Goal: Task Accomplishment & Management: Manage account settings

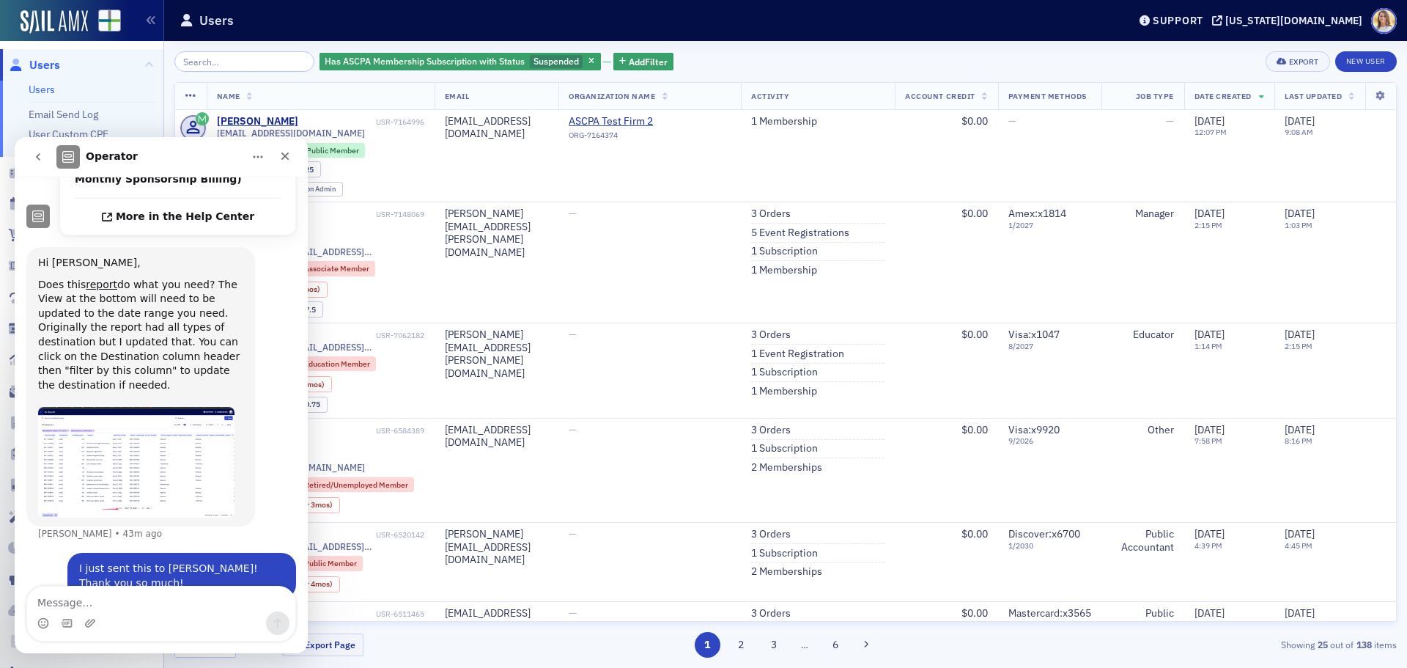
scroll to position [2, 0]
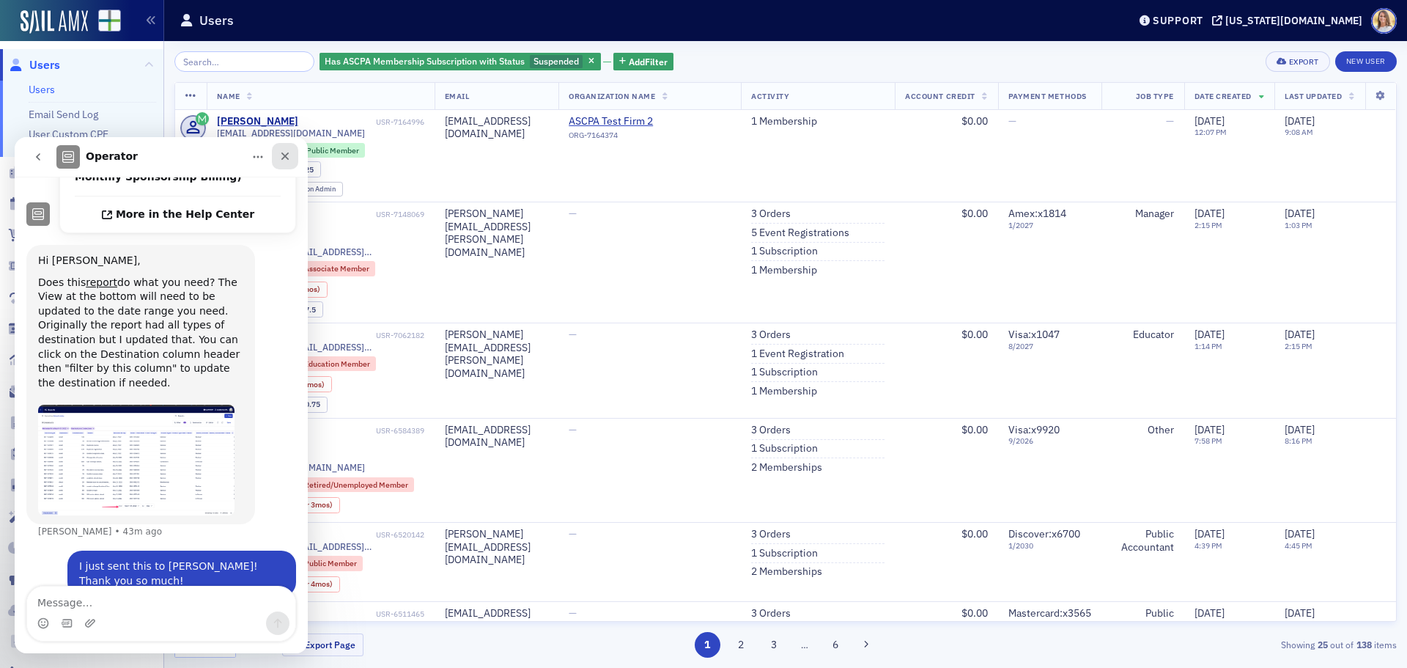
click at [284, 161] on icon "Close" at bounding box center [285, 156] width 12 height 12
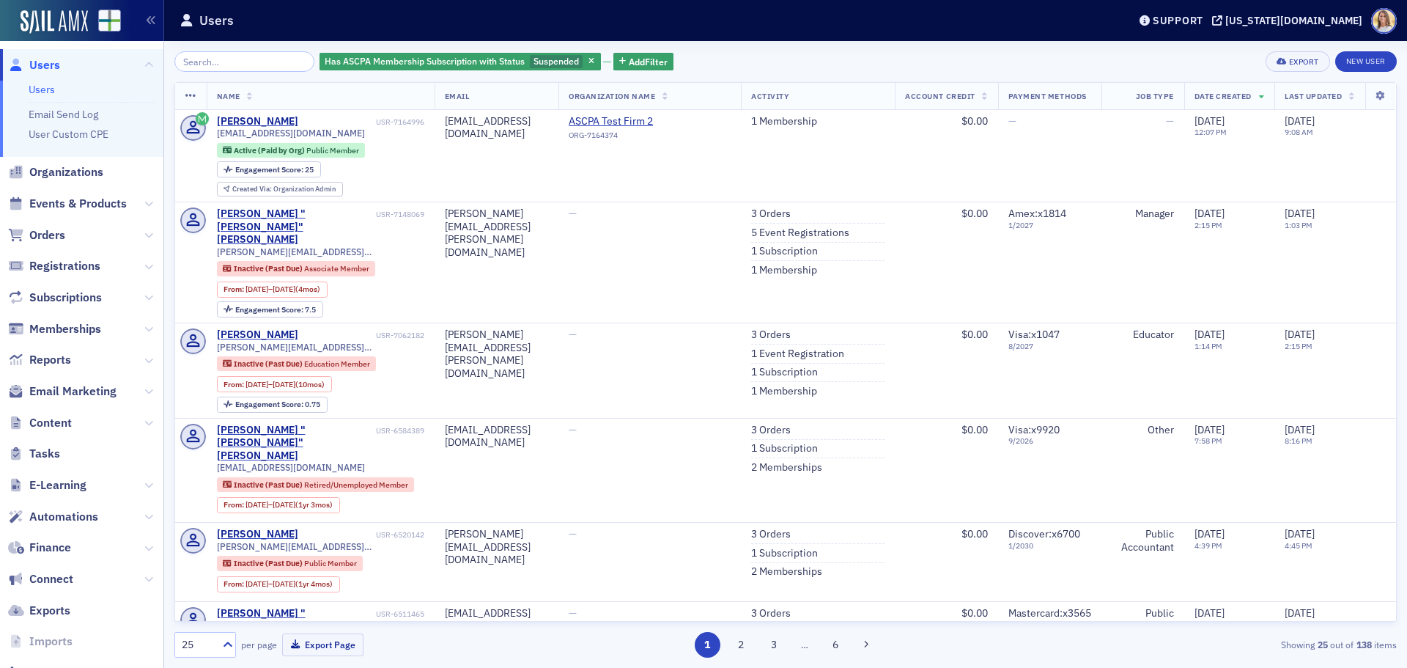
scroll to position [528, 0]
click at [572, 54] on div "Has ASCPA Membership Subscription with Status Suspended" at bounding box center [460, 62] width 281 height 18
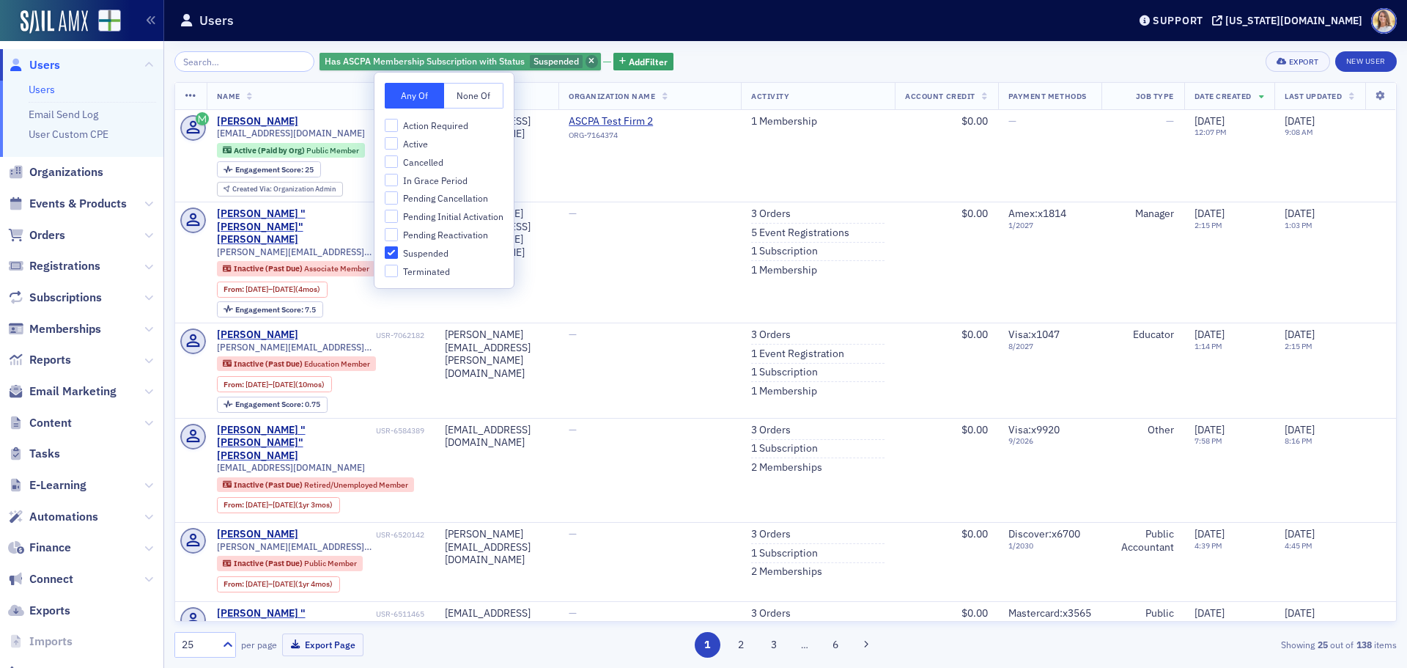
click at [589, 59] on icon "button" at bounding box center [592, 62] width 6 height 8
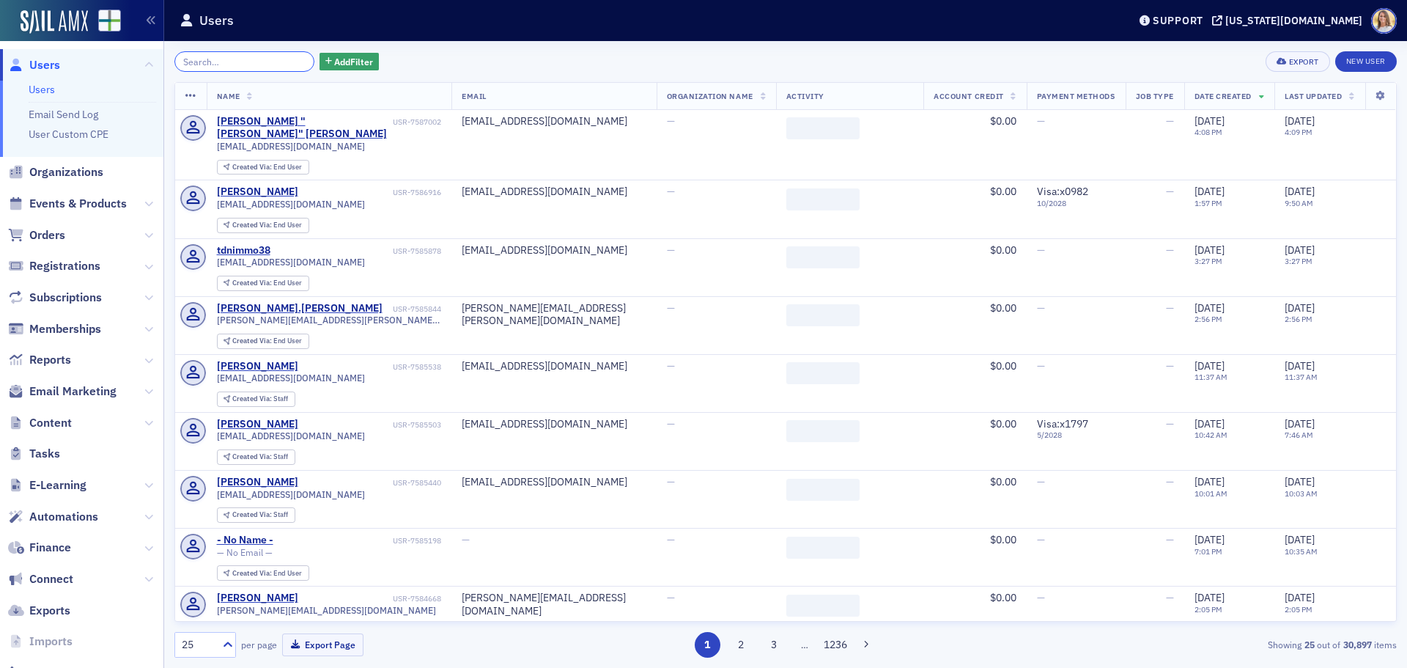
click at [229, 64] on input "search" at bounding box center [244, 61] width 140 height 21
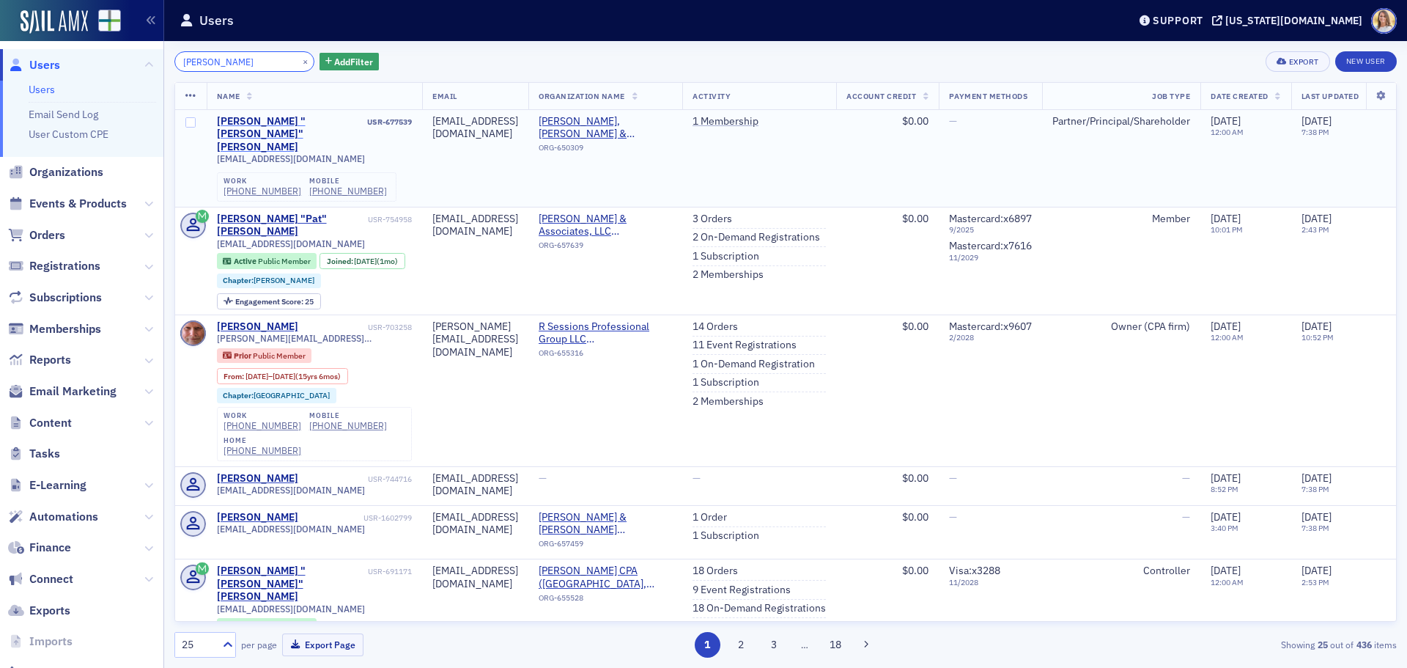
type input "pat ramsey"
click at [281, 122] on div "Thomas "Pat" Ramsey" at bounding box center [291, 134] width 148 height 39
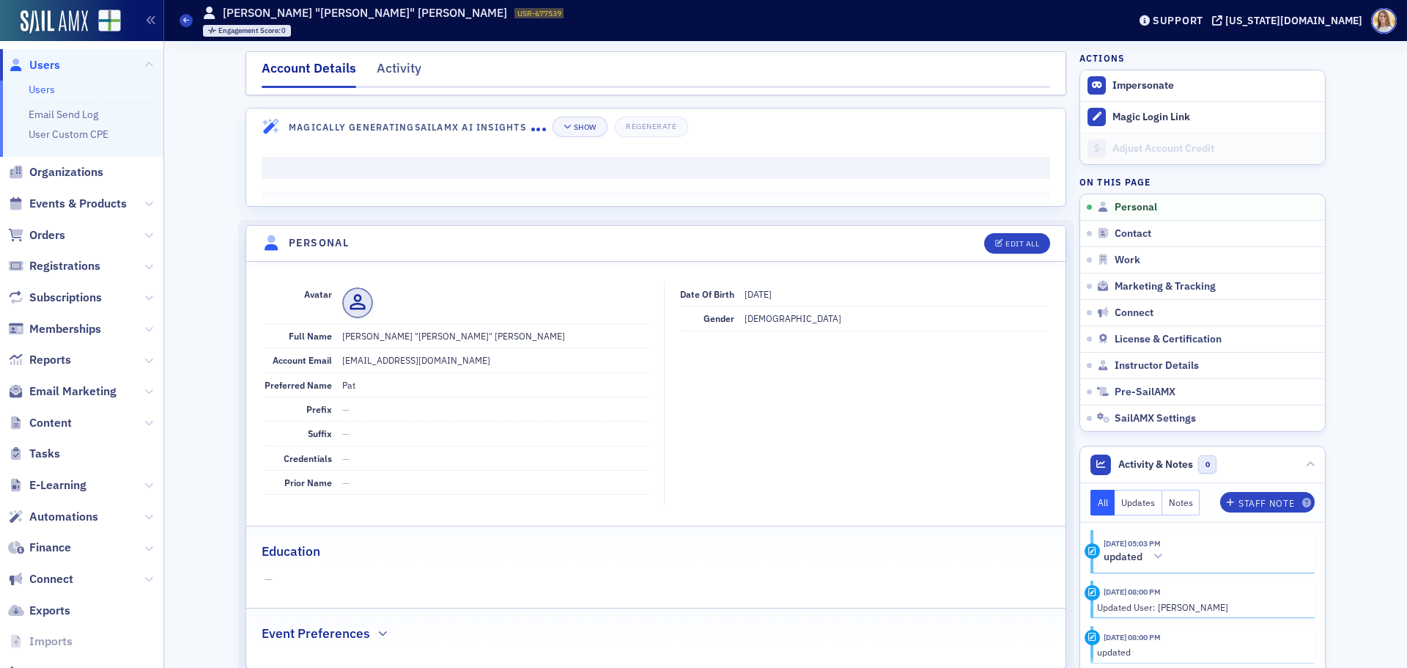
click at [37, 62] on span "Users" at bounding box center [44, 65] width 31 height 16
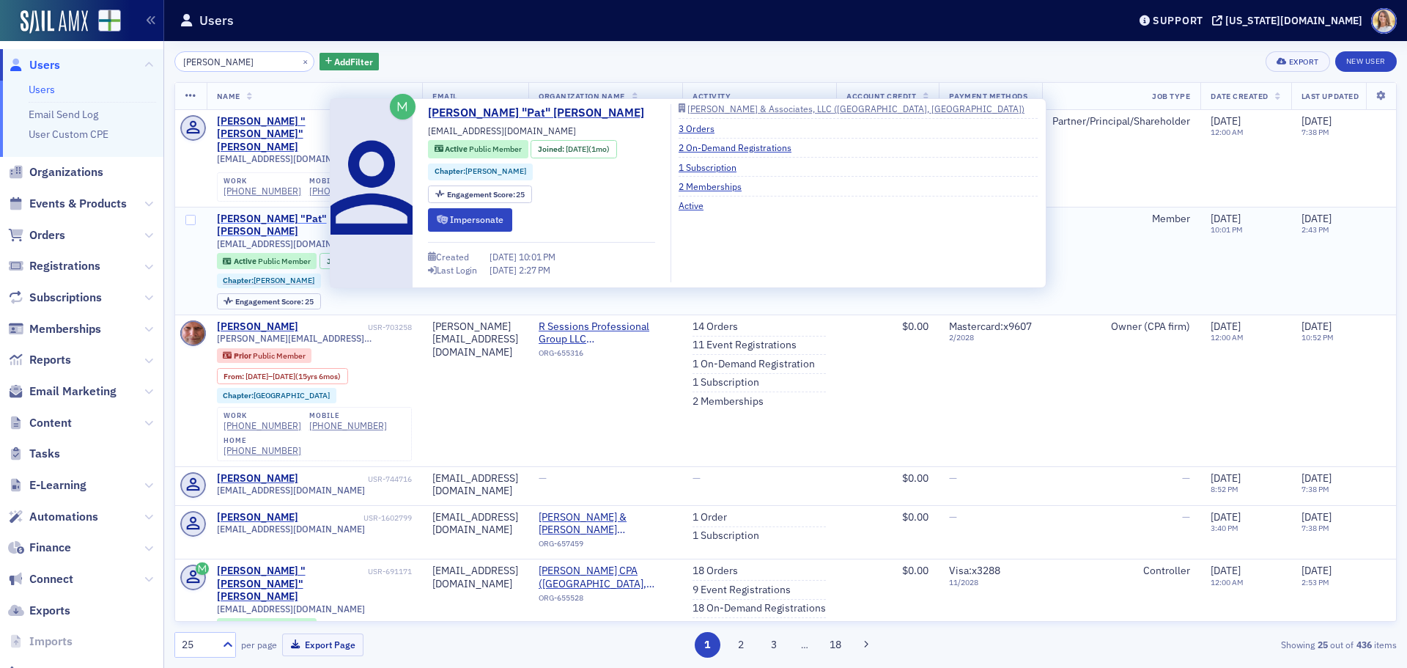
click at [300, 213] on div "THOMAS "Pat" RAMSEY" at bounding box center [291, 226] width 148 height 26
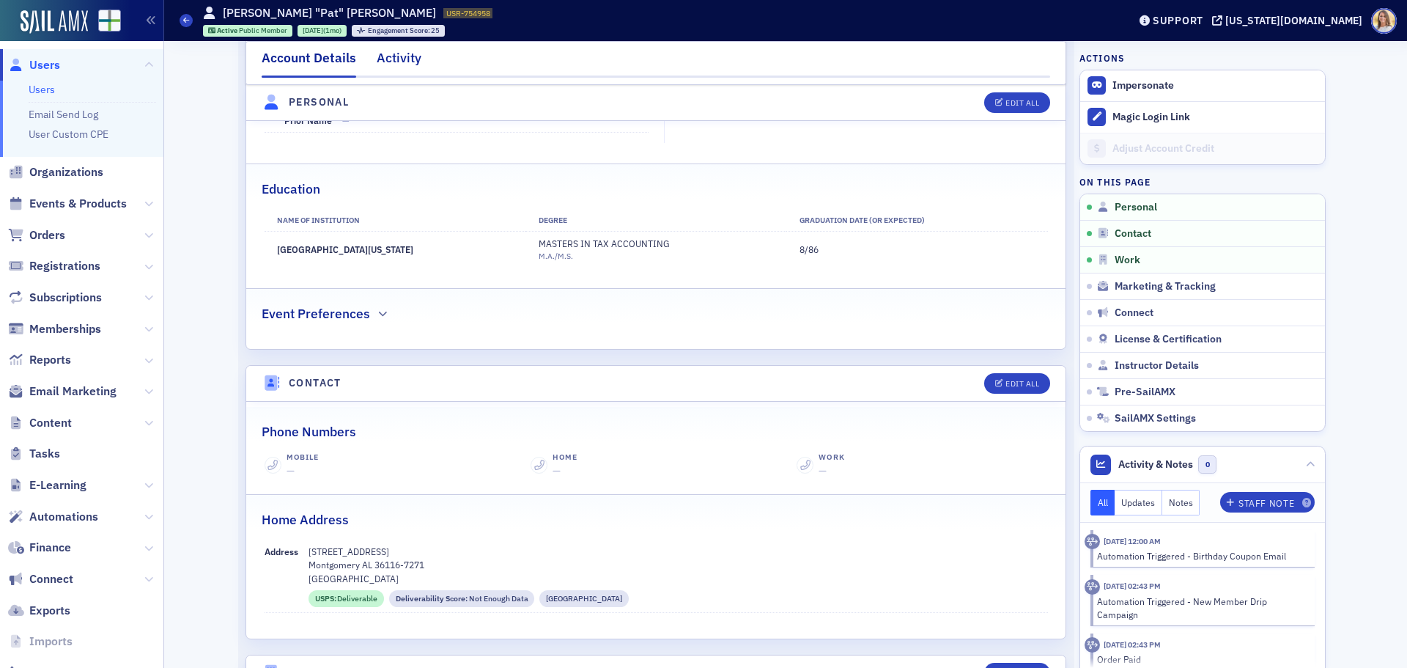
click at [407, 65] on div "Activity" at bounding box center [399, 61] width 45 height 27
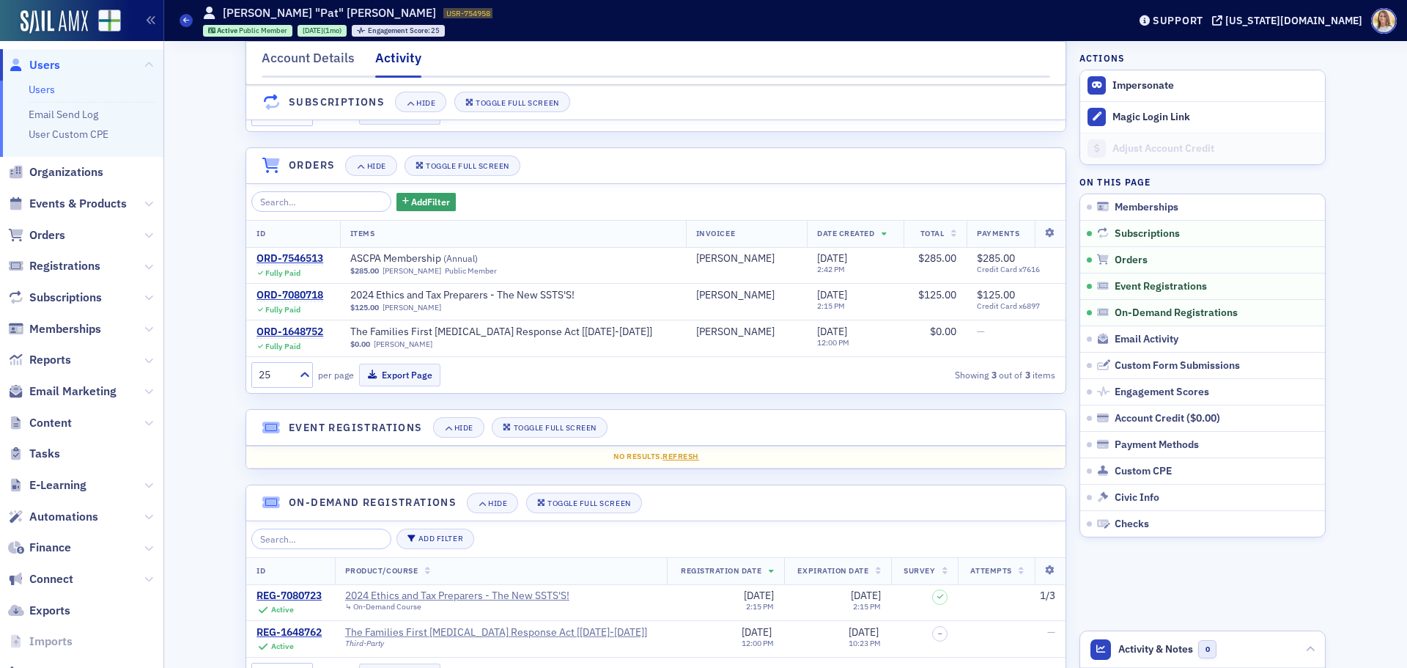
scroll to position [320, 0]
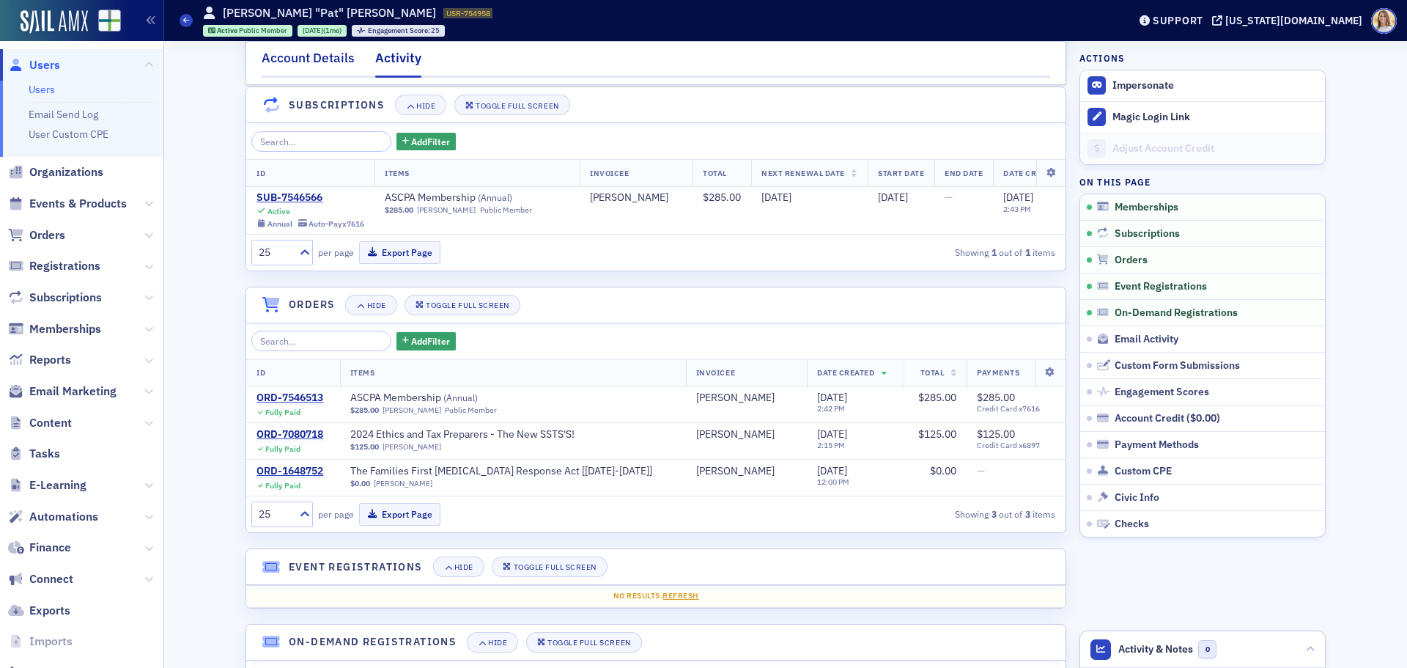
click at [279, 62] on div "Account Details" at bounding box center [308, 61] width 93 height 27
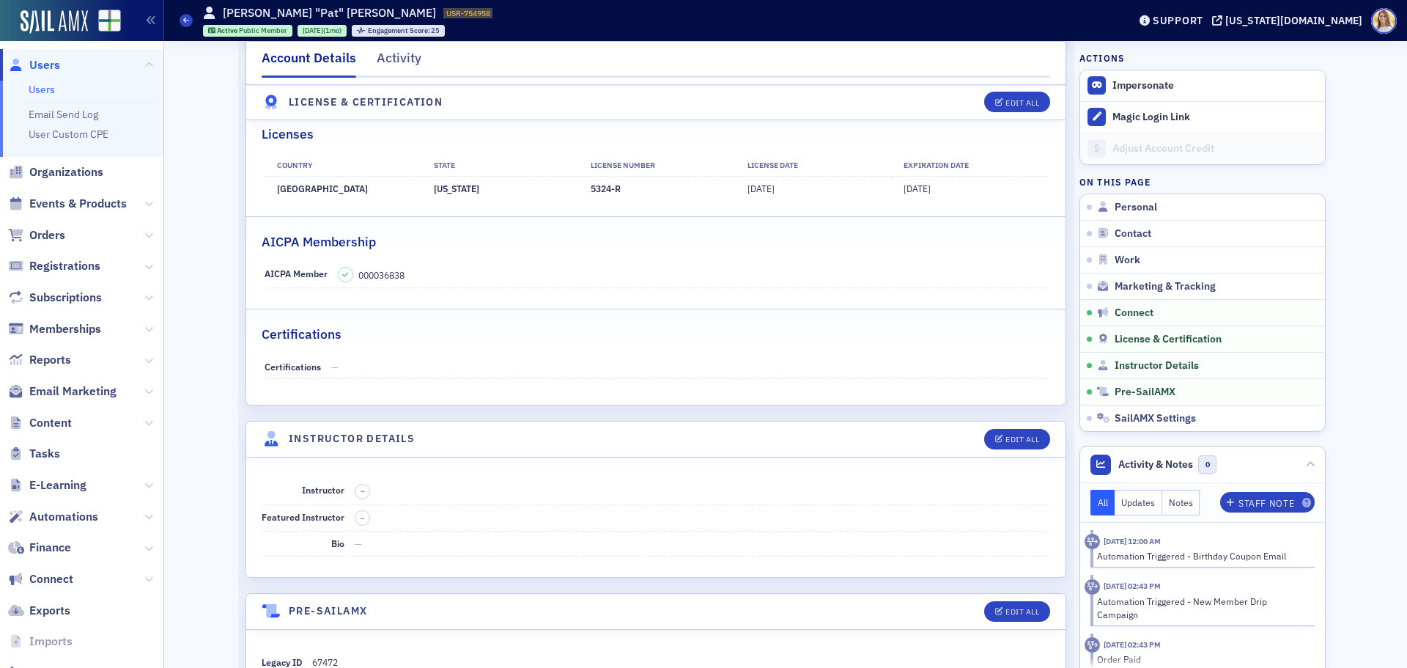
scroll to position [2305, 0]
click at [51, 63] on span "Users" at bounding box center [44, 65] width 31 height 16
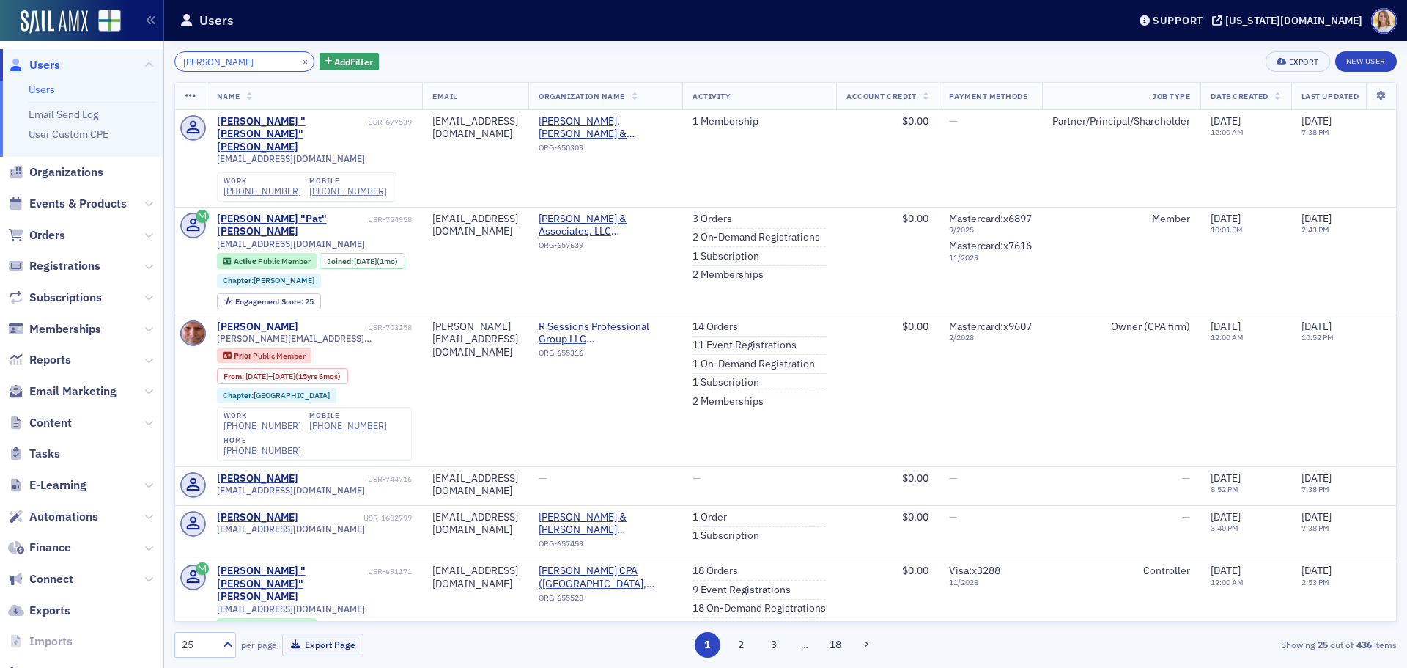
drag, startPoint x: 257, startPoint y: 62, endPoint x: 103, endPoint y: 62, distance: 153.9
click at [108, 60] on div "Users Users Email Send Log User Custom CPE Organizations Events & Products Orde…" at bounding box center [703, 334] width 1407 height 668
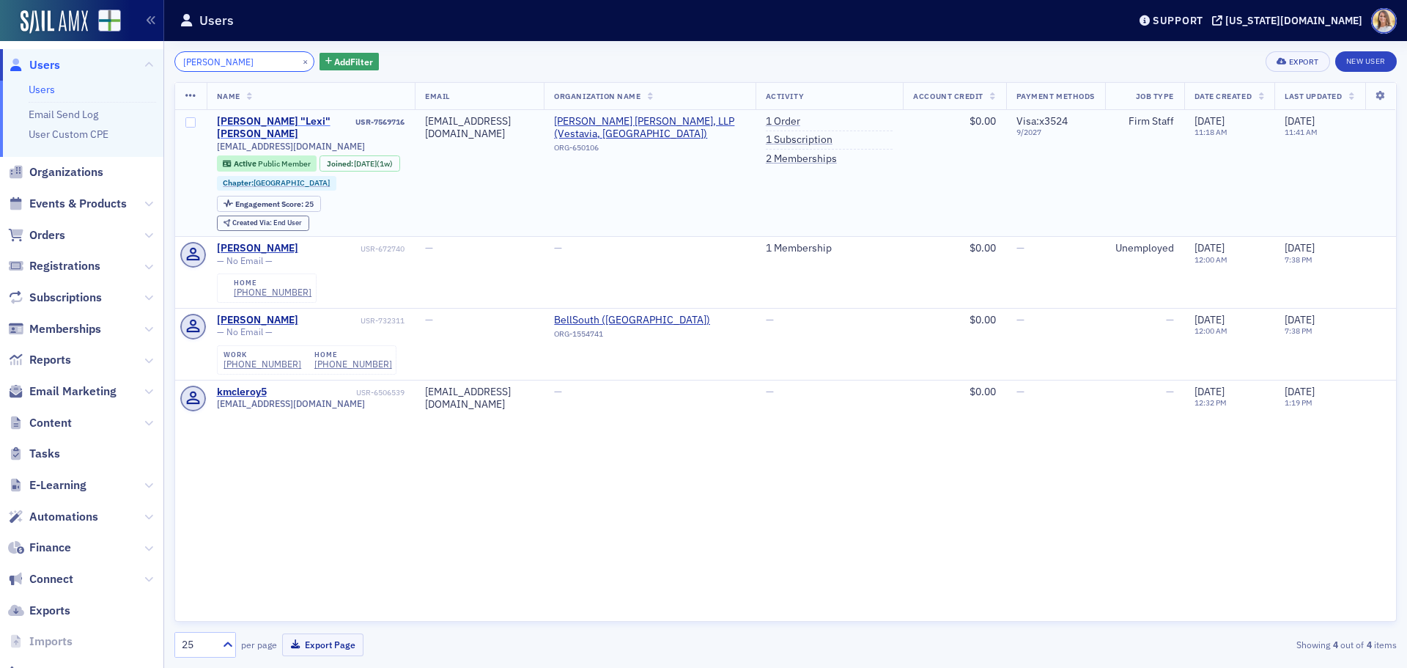
type input "mcleroy"
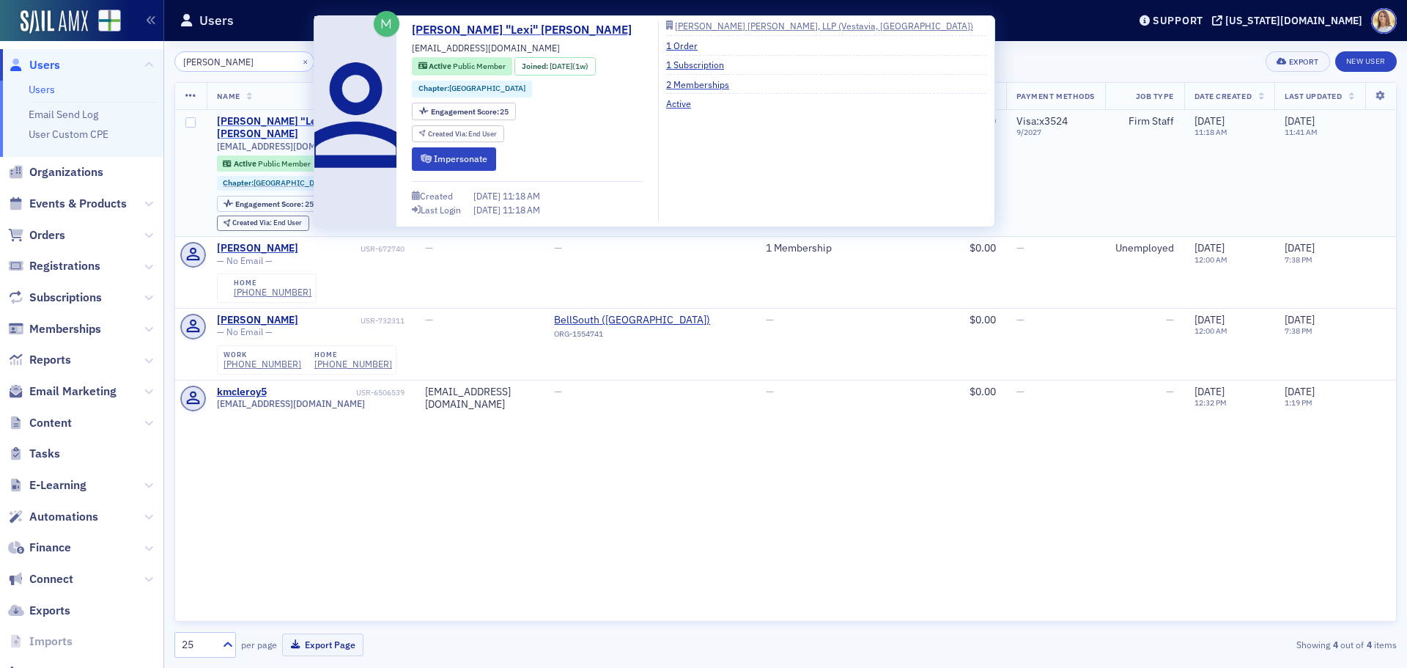
click at [287, 117] on div "Mary "Lexi" McLeroy" at bounding box center [285, 128] width 136 height 26
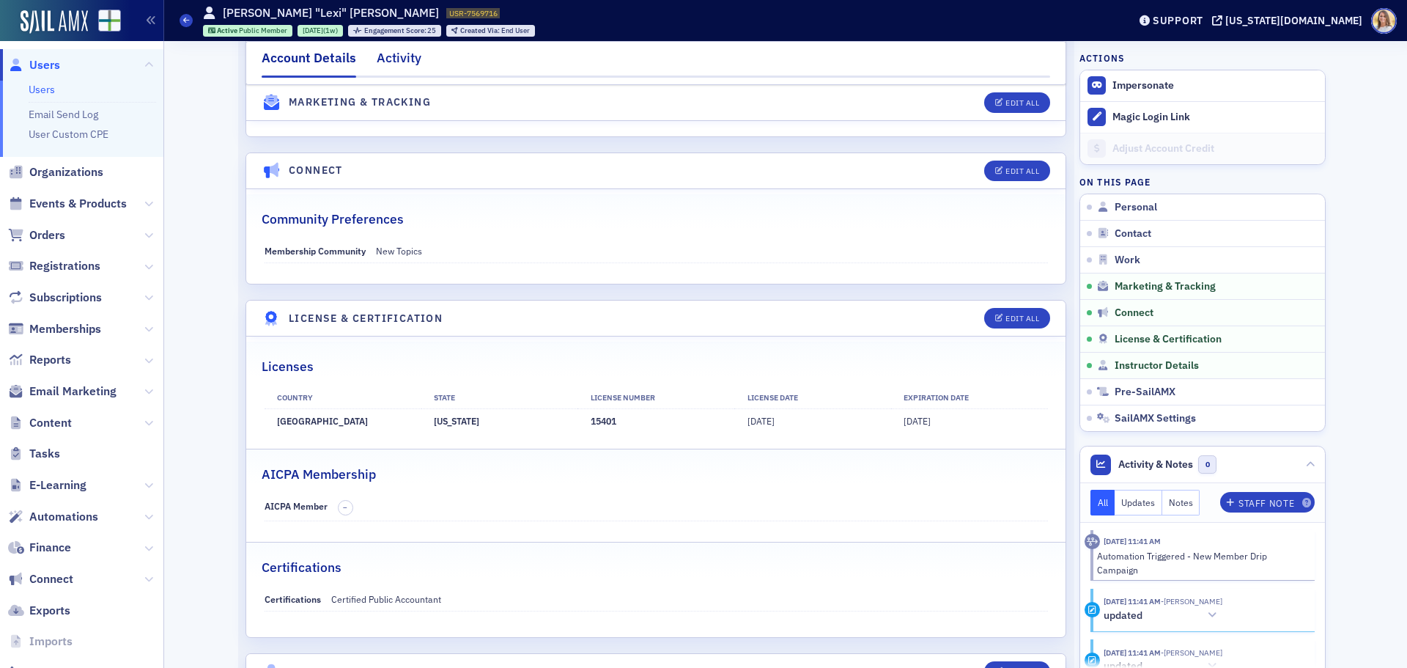
click at [398, 62] on div "Activity" at bounding box center [399, 61] width 45 height 27
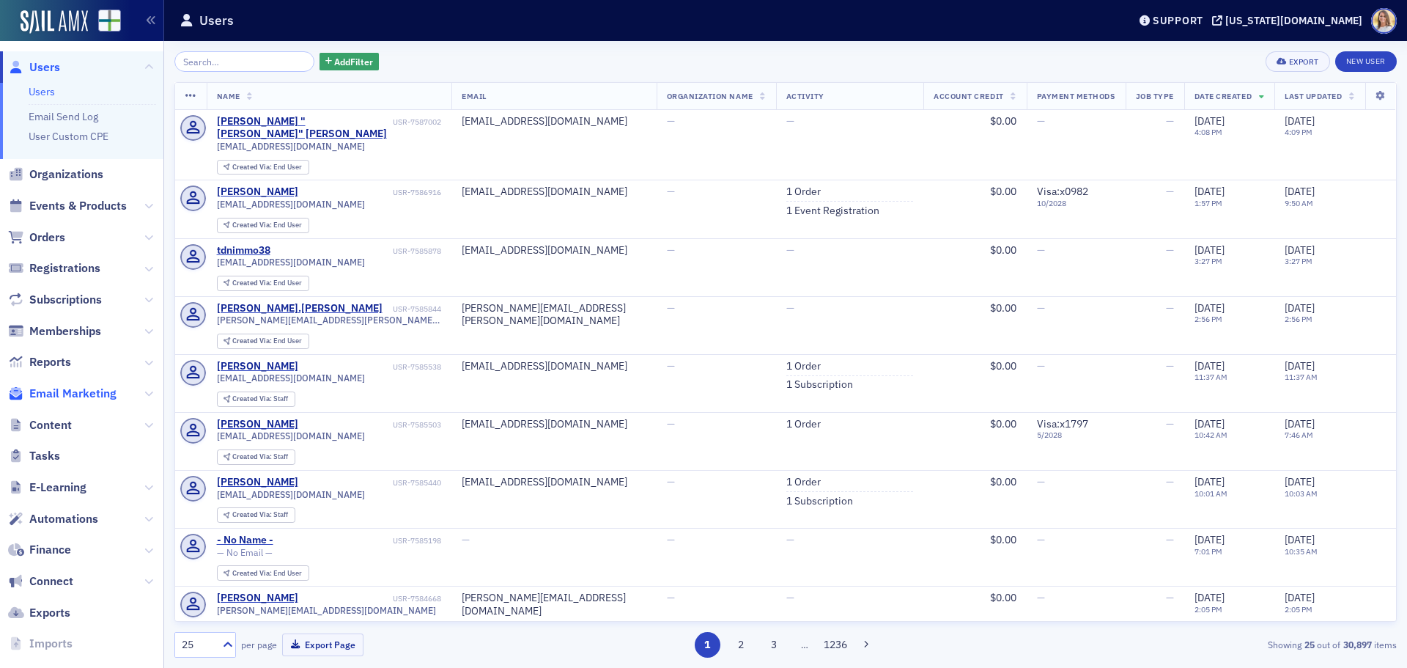
click at [106, 396] on span "Email Marketing" at bounding box center [72, 394] width 87 height 16
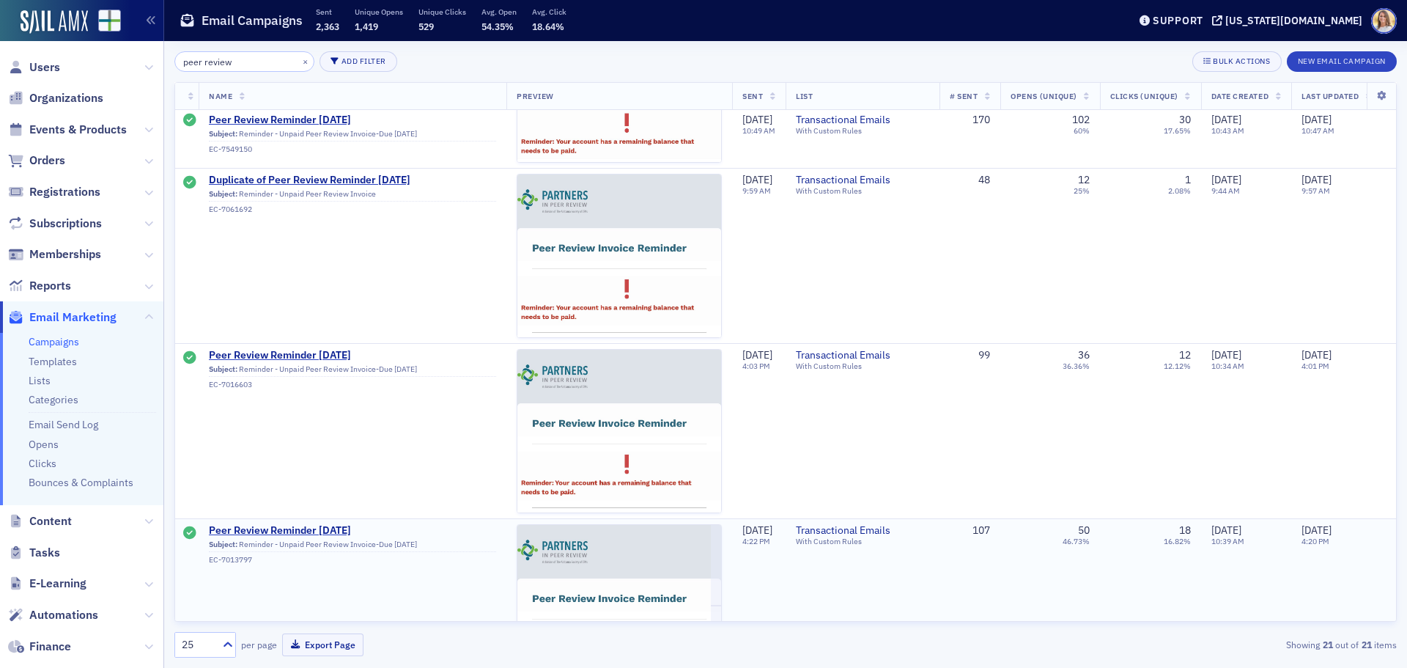
scroll to position [291, 0]
type input "peer review"
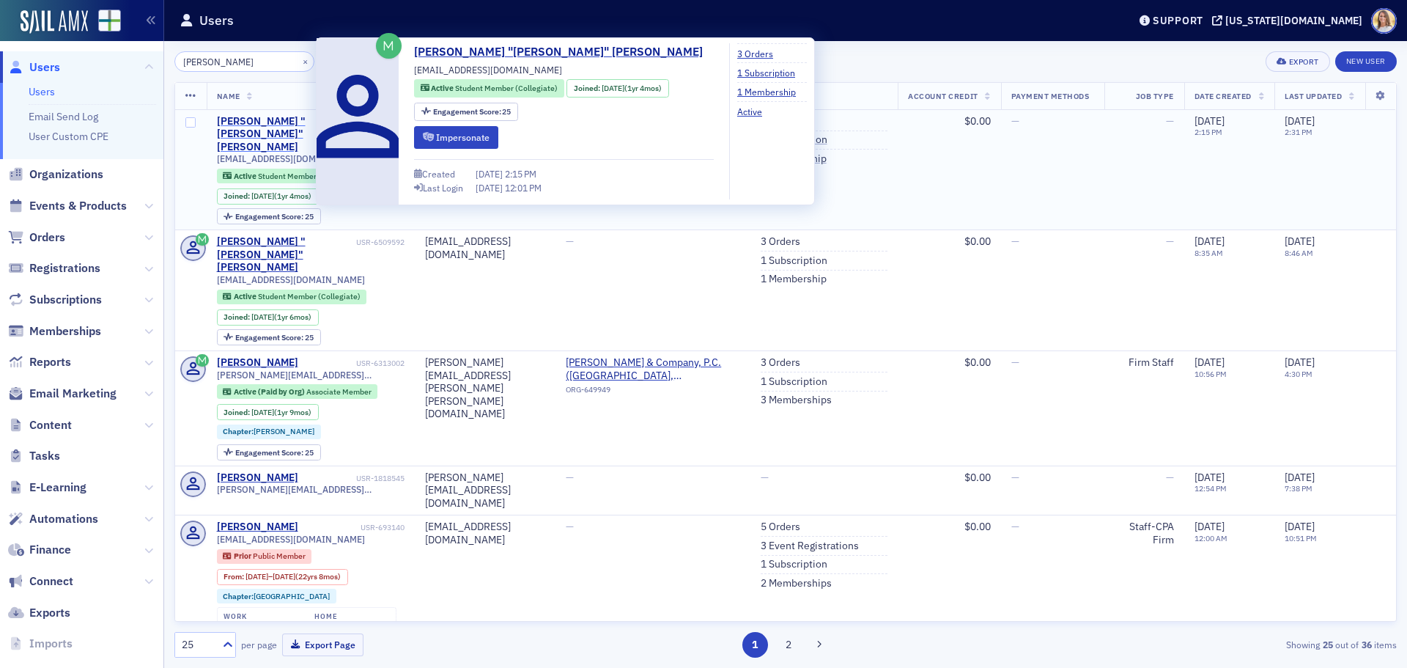
type input "abigail lopez"
click at [301, 118] on div "Abigail "Abby" Lopez" at bounding box center [285, 134] width 136 height 39
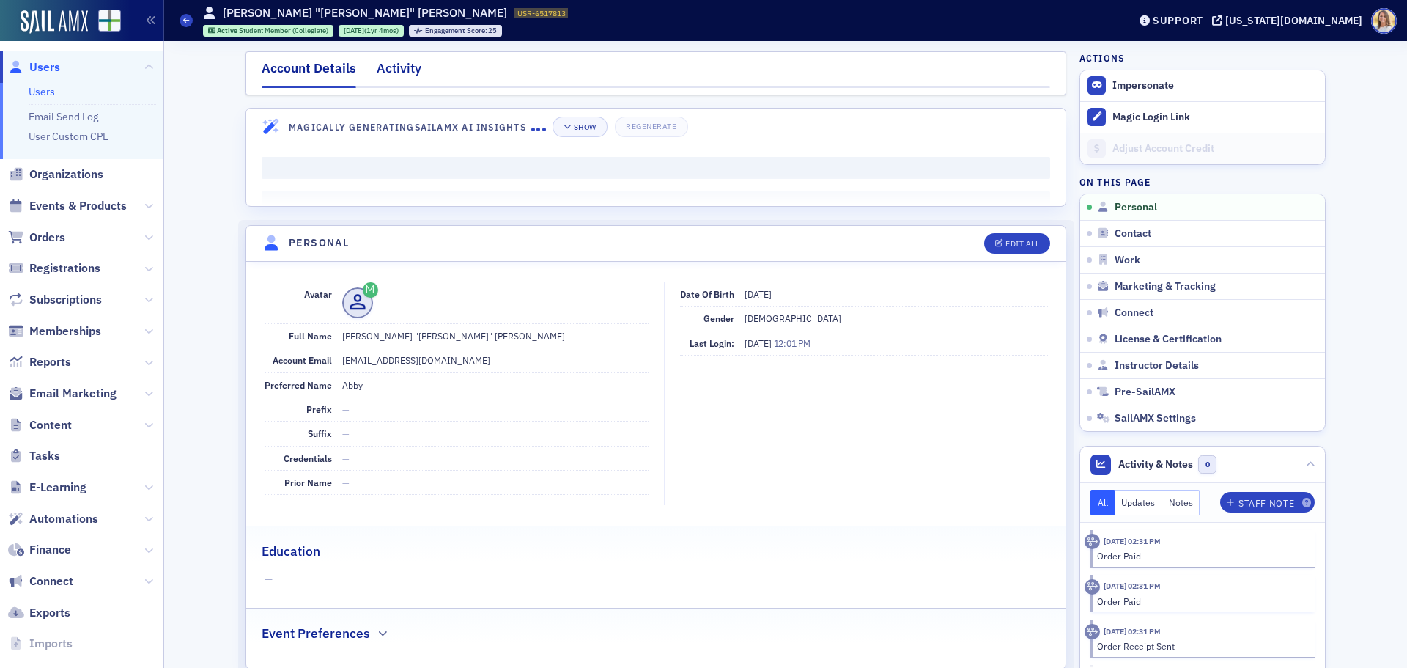
click at [395, 59] on div "Activity" at bounding box center [399, 72] width 45 height 27
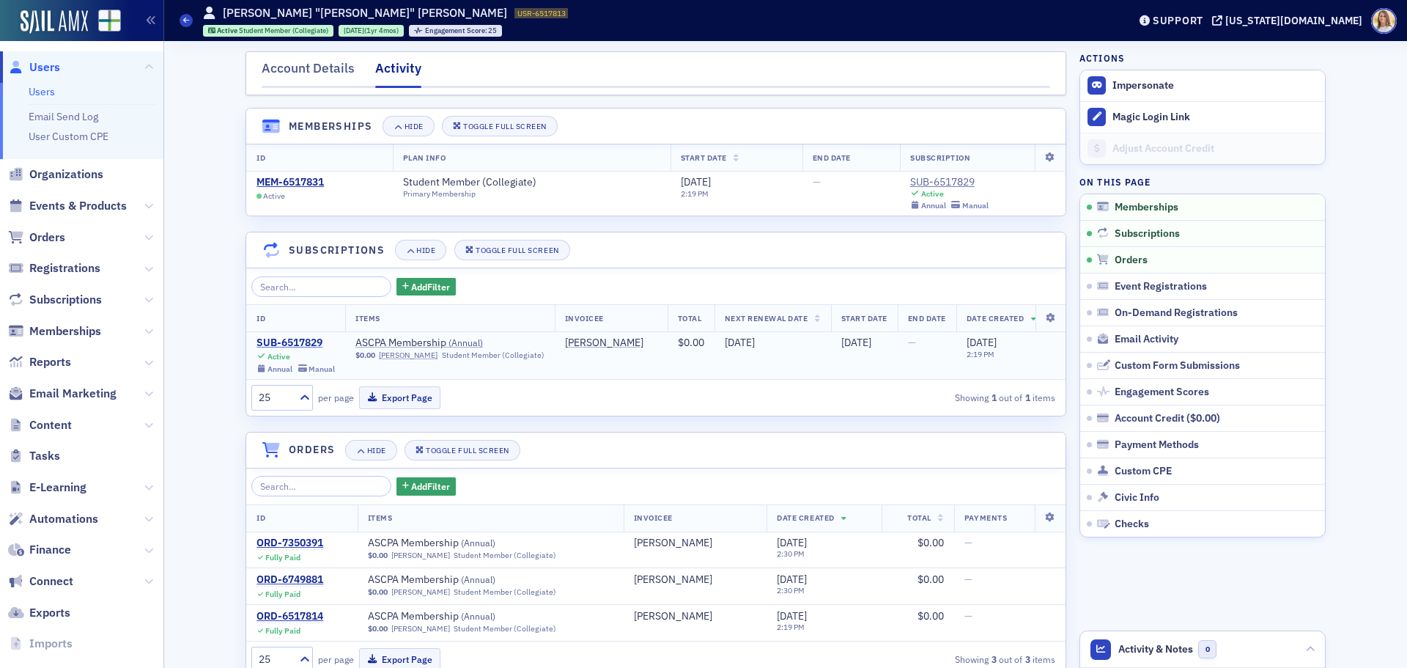
click at [303, 341] on div "SUB-6517829" at bounding box center [296, 342] width 78 height 13
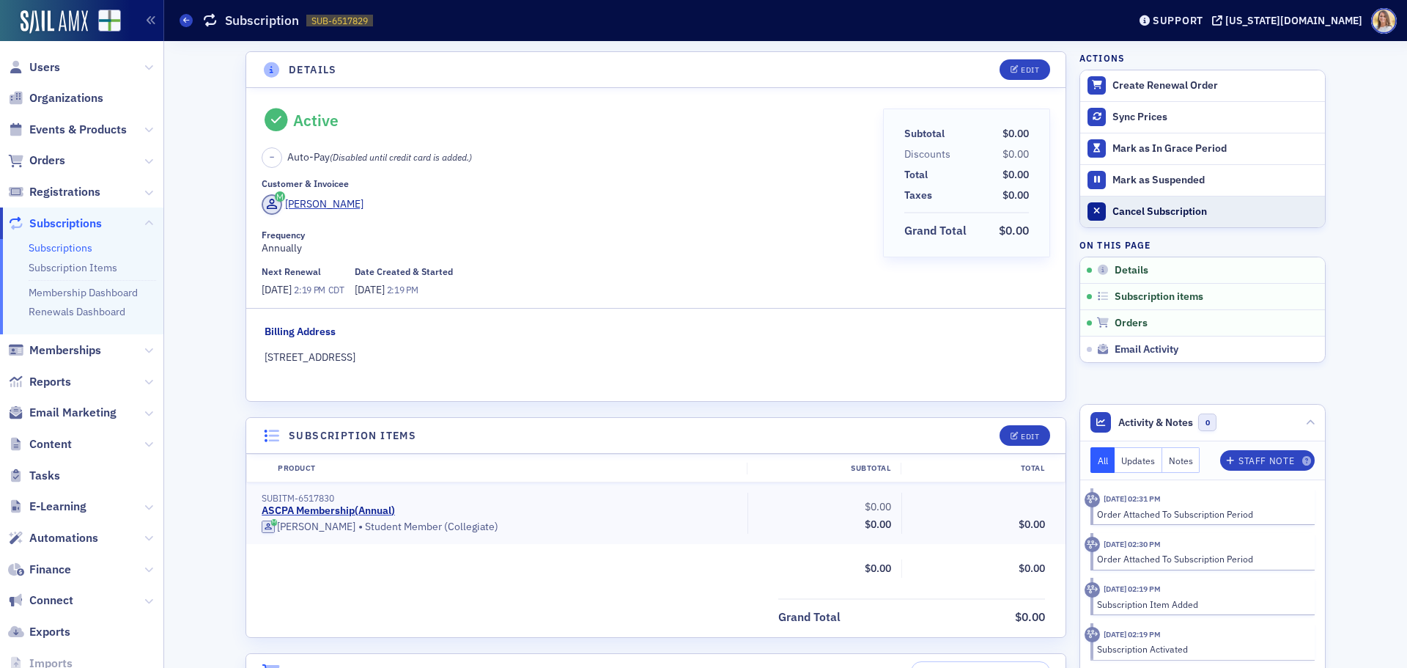
click at [1163, 205] on button "Cancel Subscription" at bounding box center [1202, 212] width 245 height 32
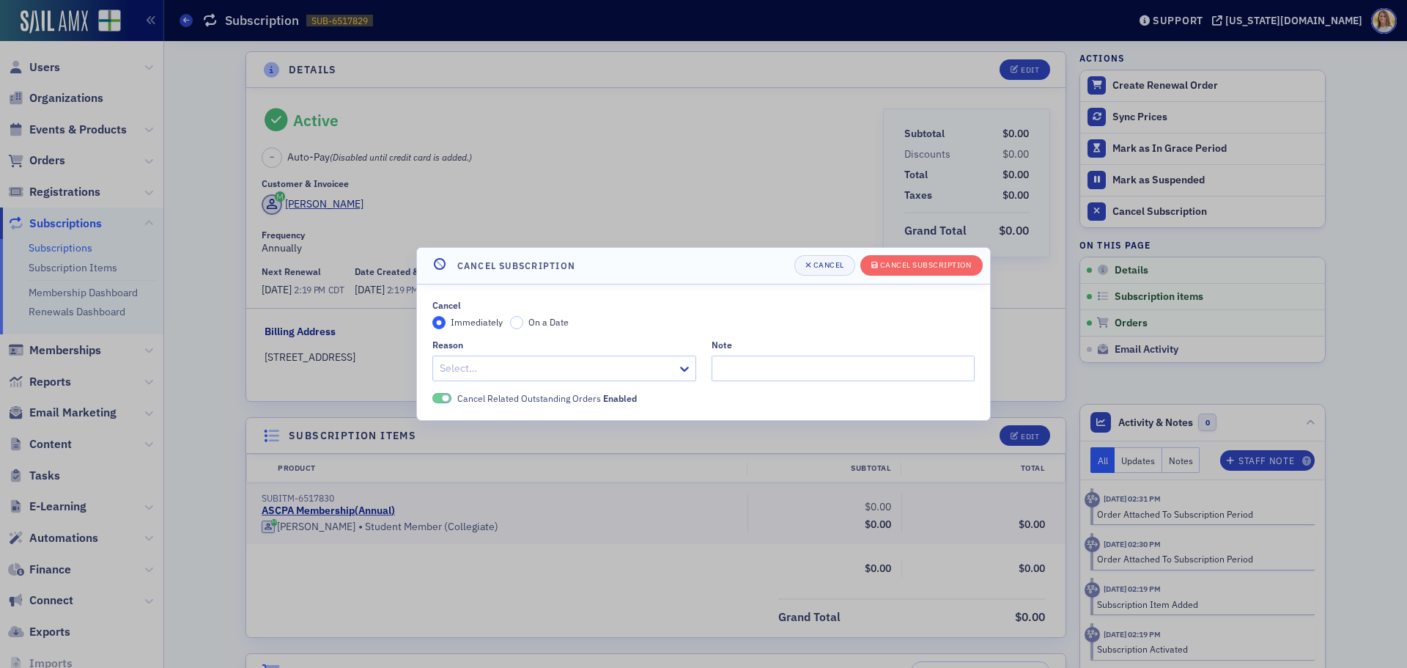
click at [606, 376] on div at bounding box center [556, 368] width 237 height 18
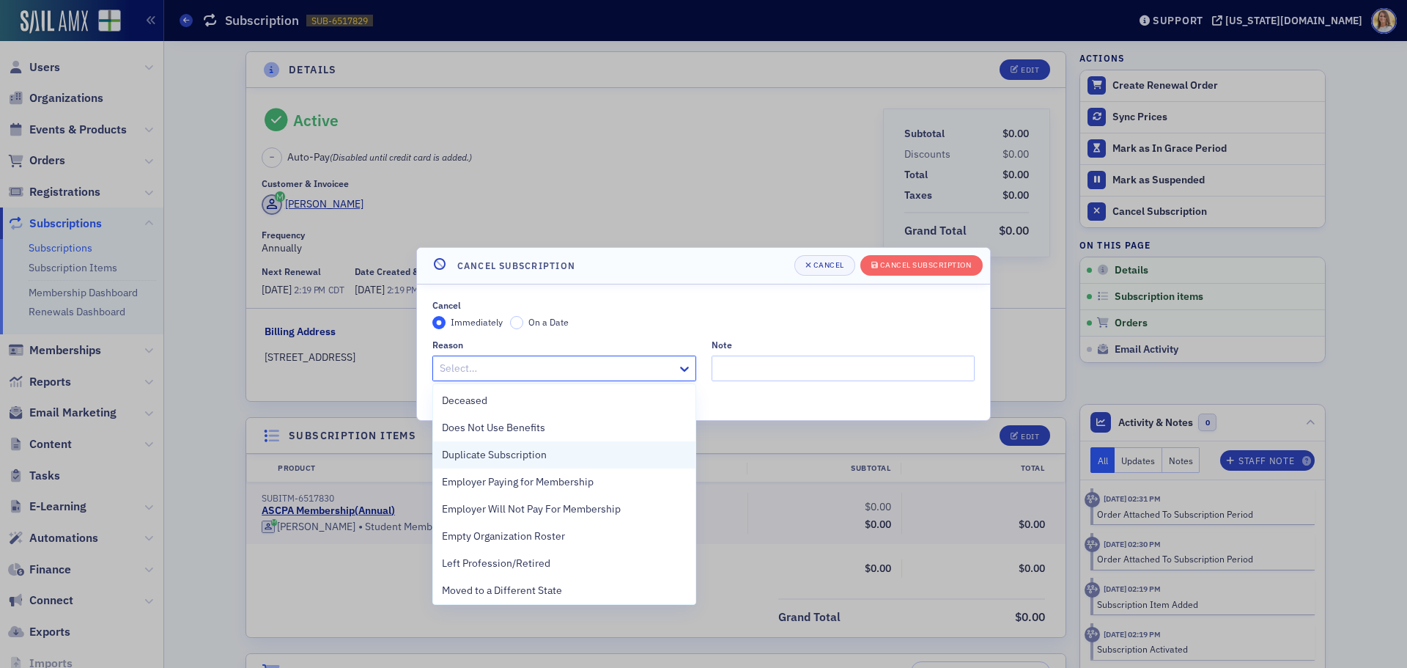
click at [520, 454] on span "Duplicate Subscription" at bounding box center [494, 454] width 105 height 15
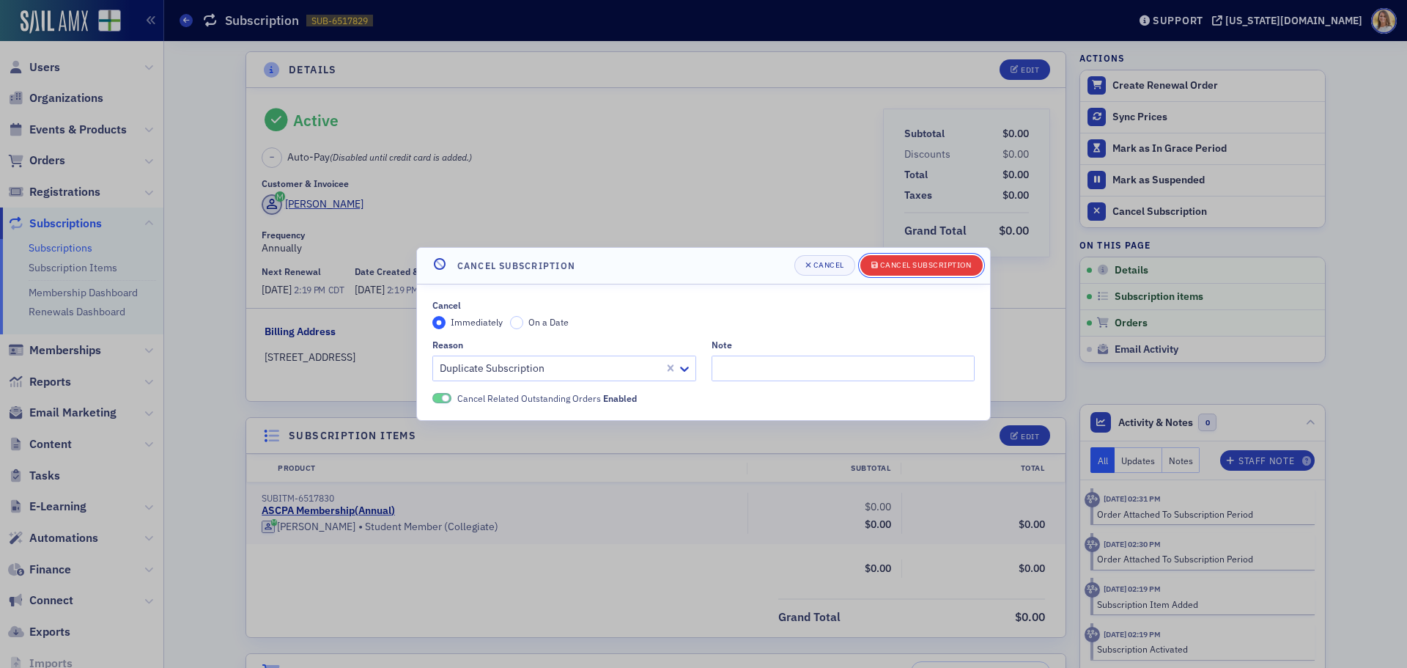
click at [910, 274] on button "Cancel Subscription" at bounding box center [922, 265] width 122 height 21
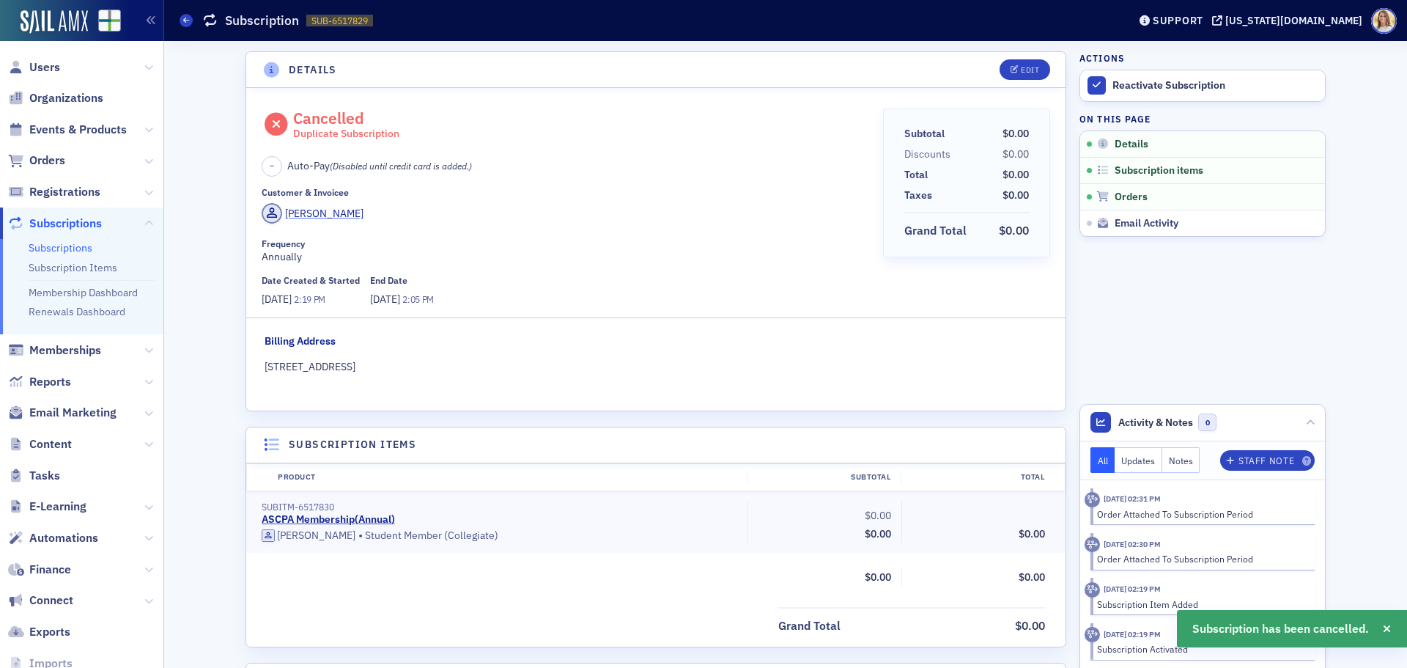
click at [305, 209] on div "Abby Lopez" at bounding box center [324, 213] width 78 height 15
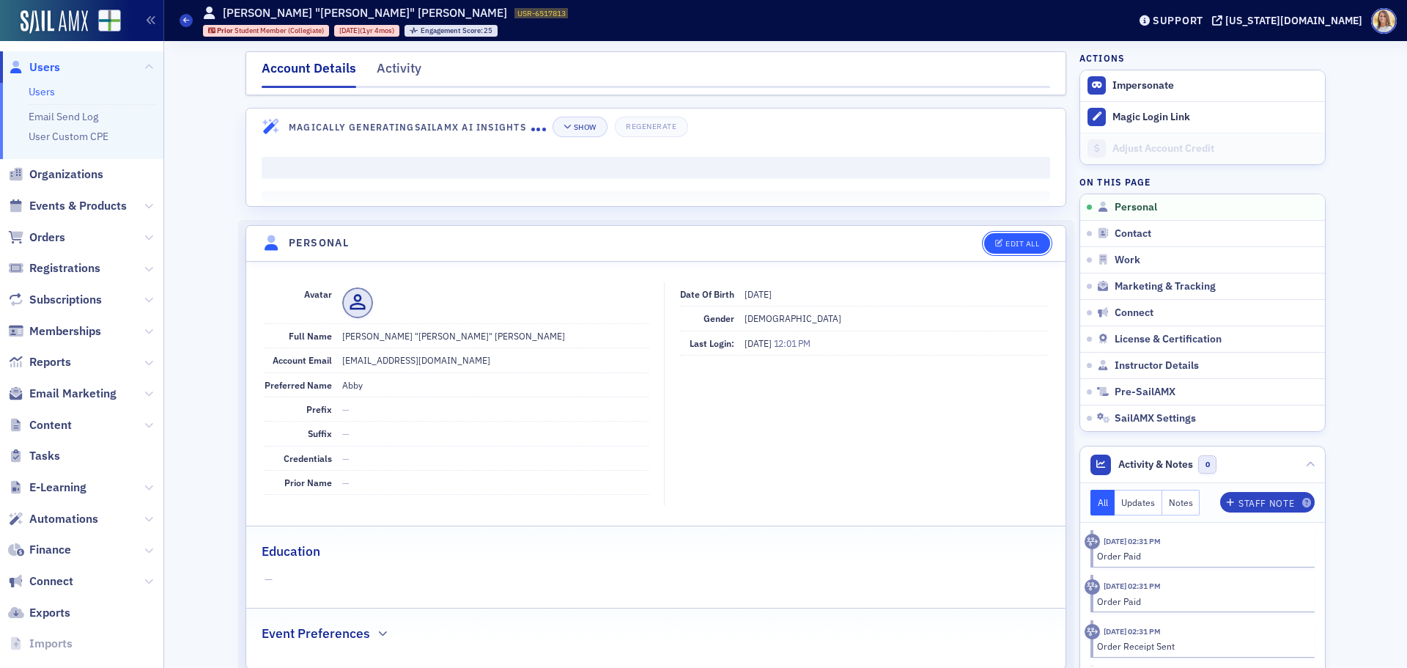
click at [1019, 247] on div "Edit All" at bounding box center [1023, 244] width 34 height 8
select select "US"
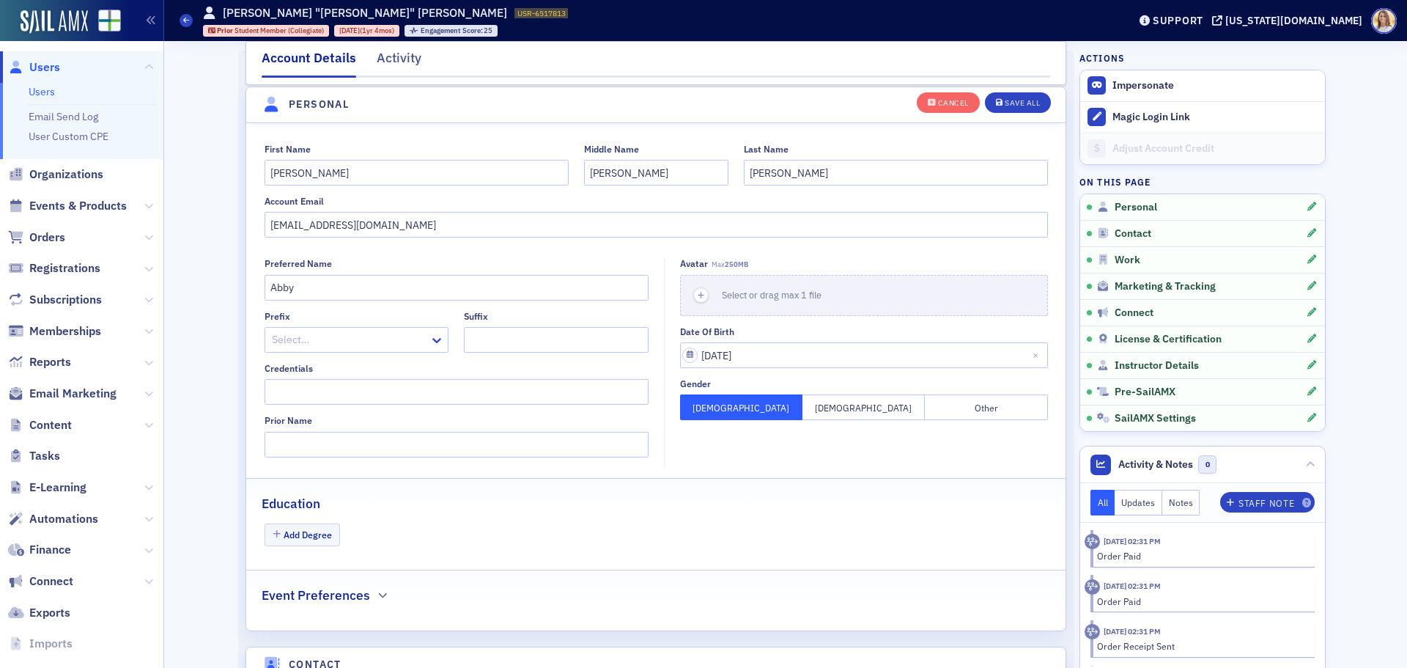
scroll to position [171, 0]
drag, startPoint x: 427, startPoint y: 226, endPoint x: 10, endPoint y: 204, distance: 418.4
click at [10, 204] on div "Users Users Email Send Log User Custom CPE Organizations Events & Products Orde…" at bounding box center [703, 334] width 1407 height 668
drag, startPoint x: 356, startPoint y: 163, endPoint x: 202, endPoint y: 164, distance: 153.9
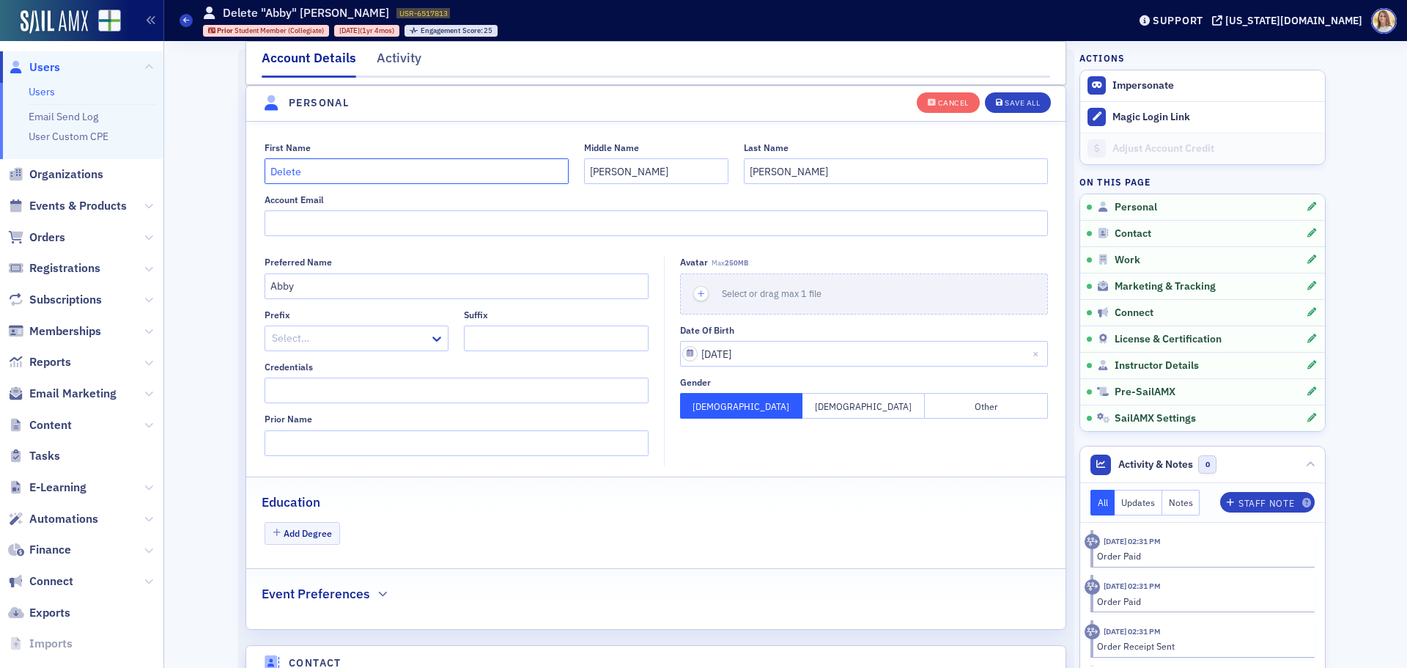
type input "Delete"
drag, startPoint x: 677, startPoint y: 163, endPoint x: 572, endPoint y: 166, distance: 105.6
click at [572, 166] on div "First Name Delete Middle Name Katherine Last Name" at bounding box center [657, 163] width 784 height 42
click at [1023, 97] on button "Save All" at bounding box center [1018, 102] width 66 height 21
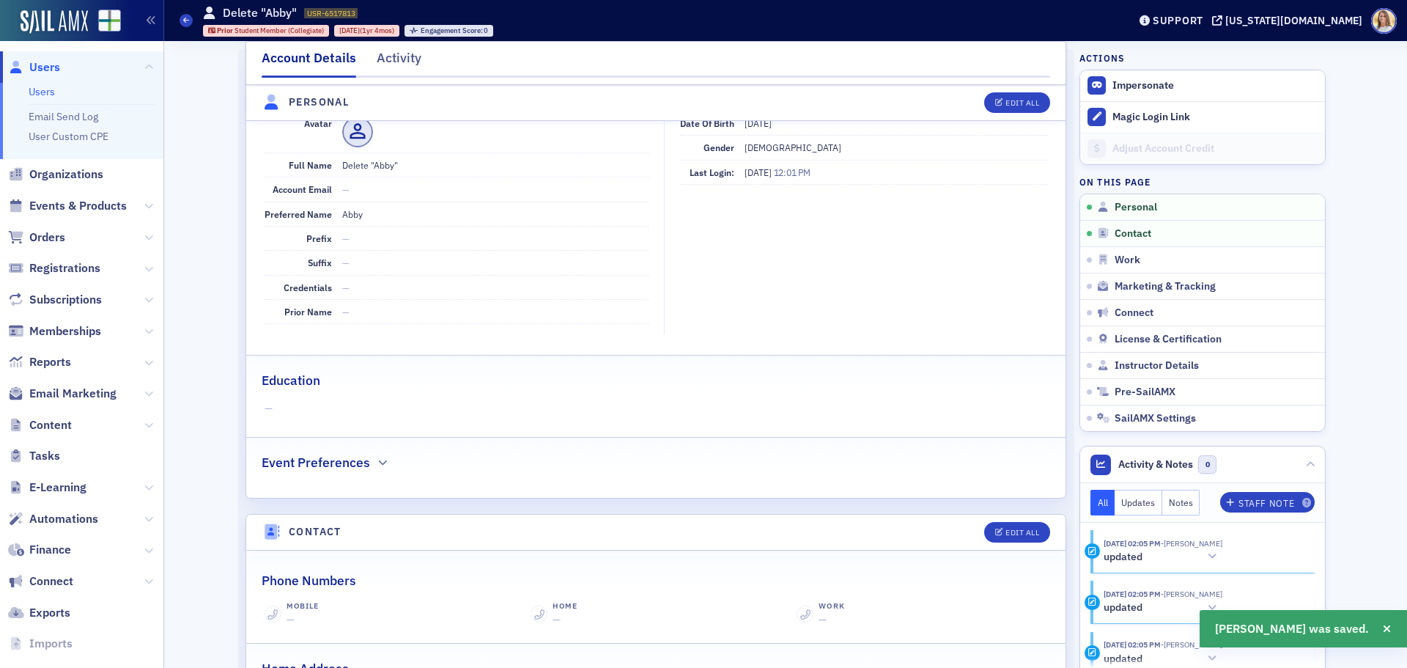
click at [59, 66] on span "Users" at bounding box center [44, 67] width 31 height 16
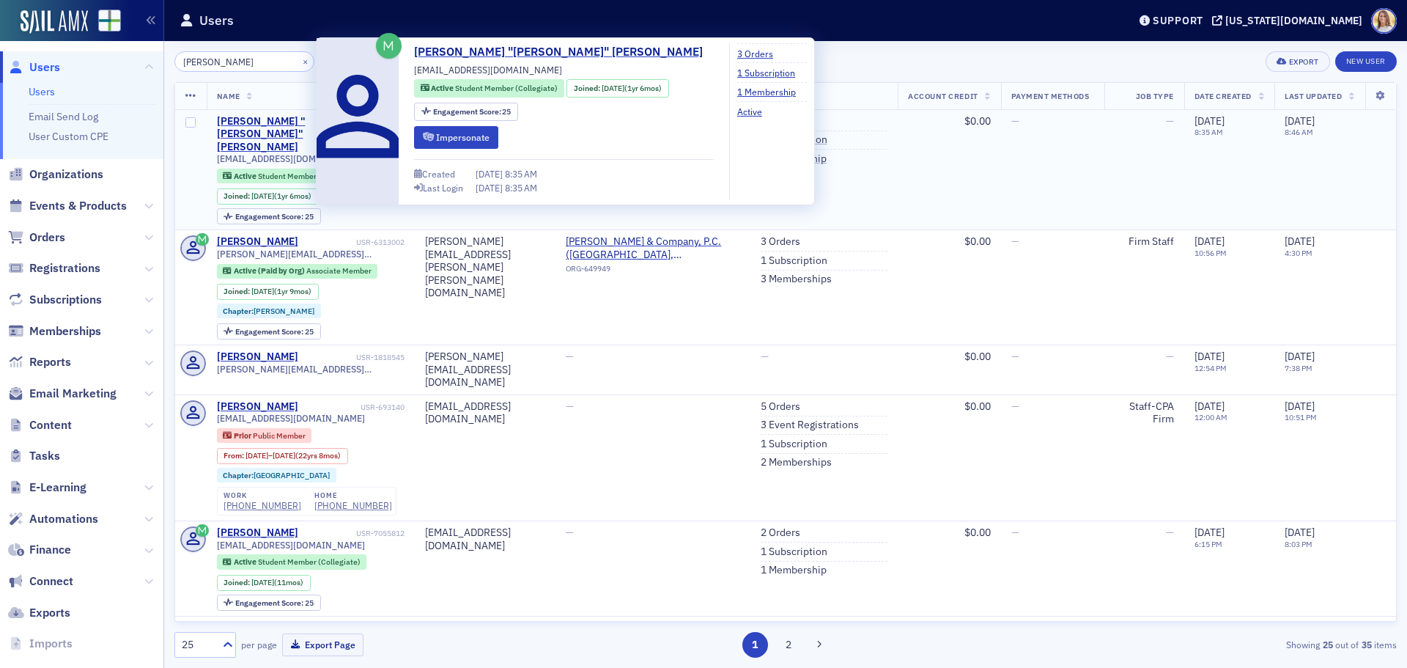
click at [278, 153] on span "alopez6@una.edu" at bounding box center [291, 158] width 148 height 11
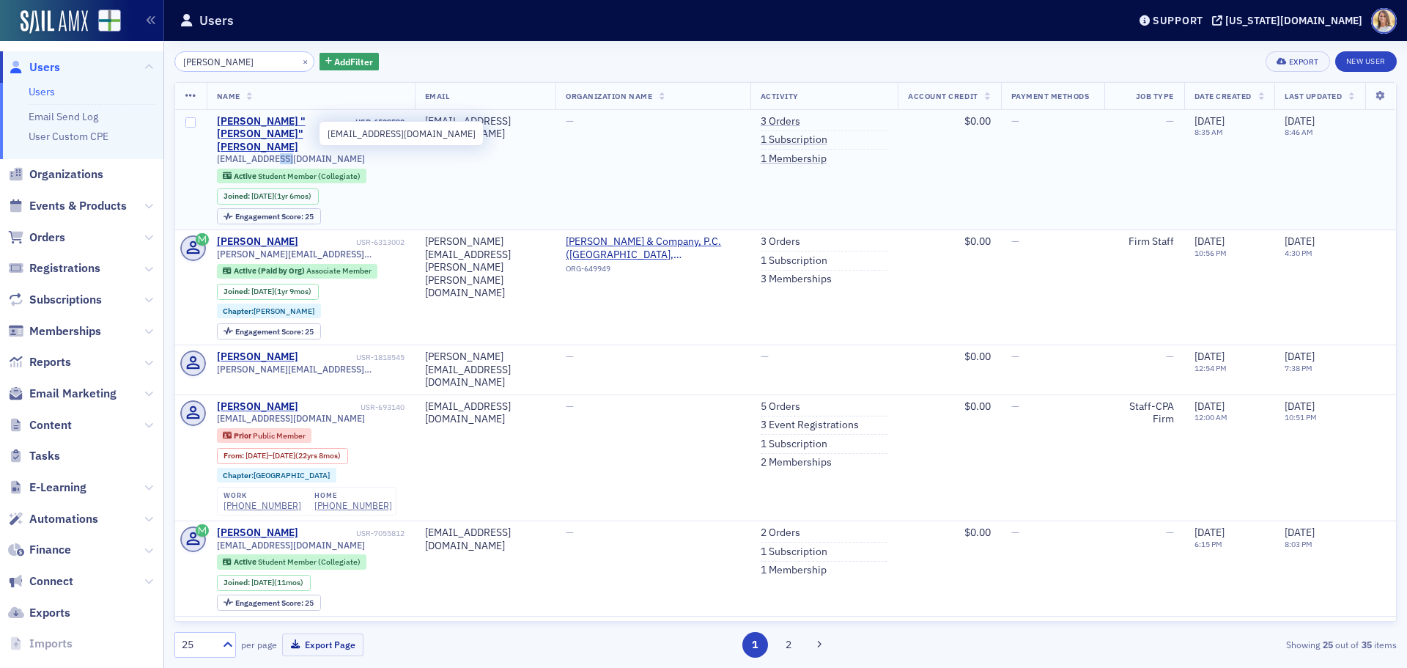
click at [278, 153] on span "alopez6@una.edu" at bounding box center [291, 158] width 148 height 11
copy div "alopez6@una.edu"
drag, startPoint x: 232, startPoint y: 74, endPoint x: 108, endPoint y: 74, distance: 124.6
click at [108, 74] on div "Users Users Email Send Log User Custom CPE Organizations Events & Products Orde…" at bounding box center [703, 334] width 1407 height 668
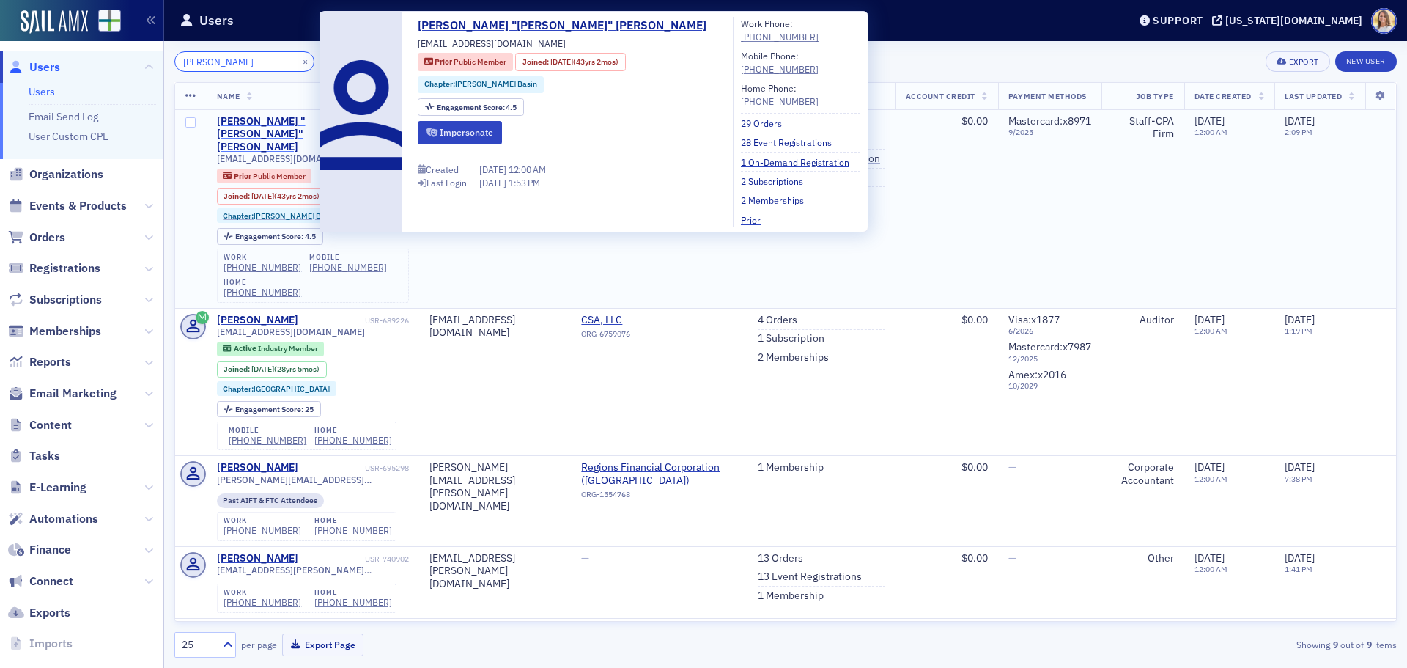
type input "[PERSON_NAME]"
drag, startPoint x: 287, startPoint y: 122, endPoint x: 295, endPoint y: 125, distance: 8.9
click at [287, 122] on div "[PERSON_NAME] "[PERSON_NAME]" [PERSON_NAME]" at bounding box center [289, 134] width 145 height 39
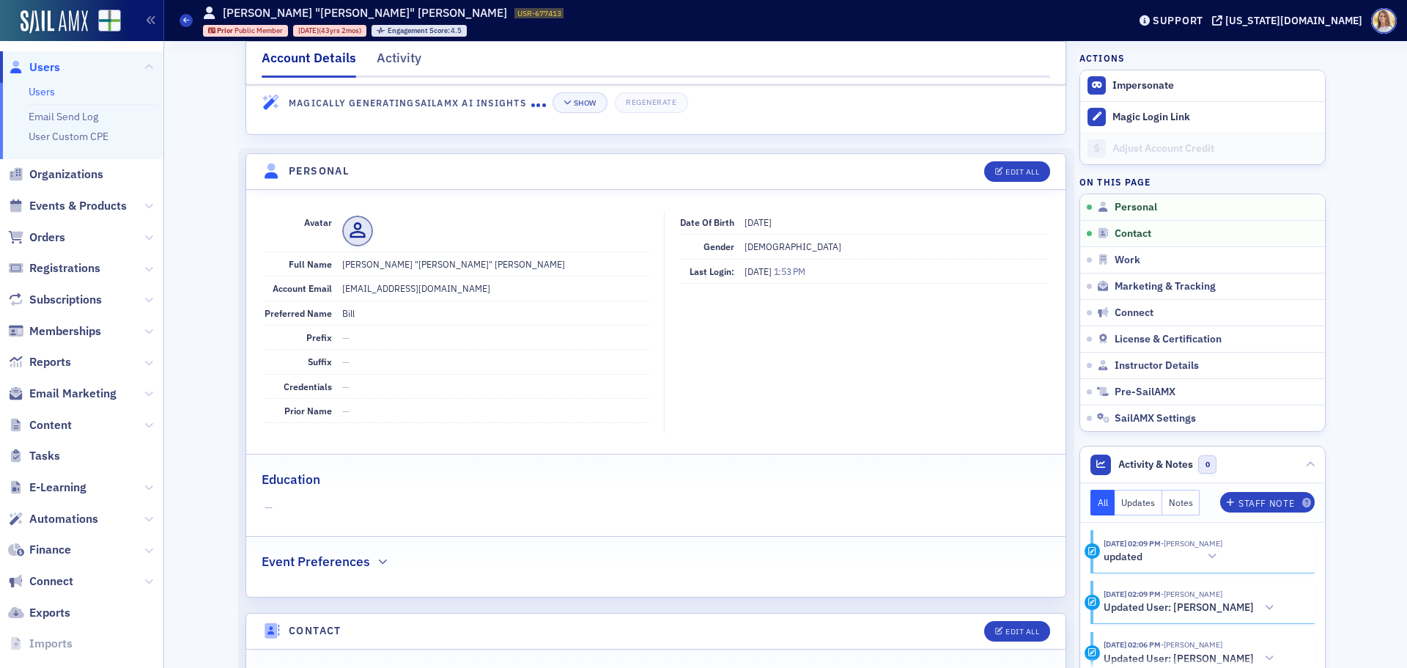
scroll to position [73, 0]
click at [1156, 92] on button "Impersonate" at bounding box center [1144, 85] width 62 height 13
click at [384, 68] on div "Activity" at bounding box center [399, 61] width 45 height 27
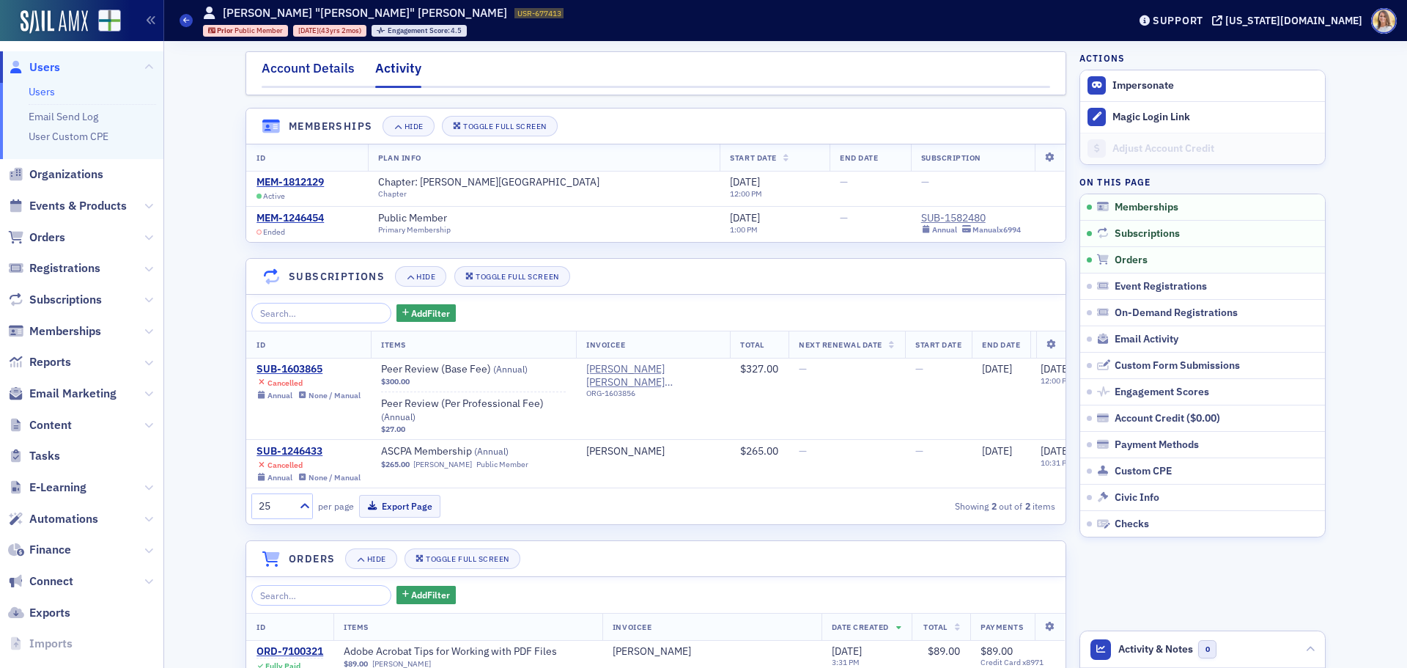
click at [344, 70] on div "Account Details" at bounding box center [308, 72] width 93 height 27
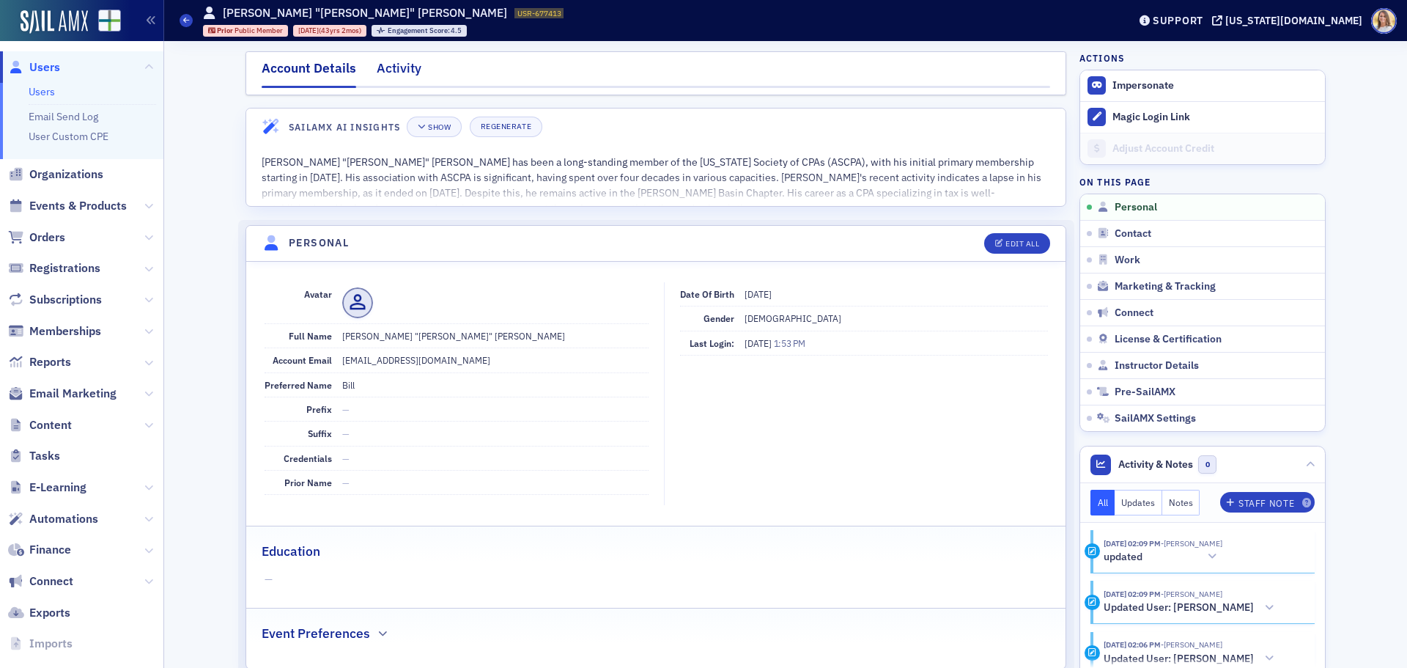
click at [382, 65] on div "Activity" at bounding box center [399, 72] width 45 height 27
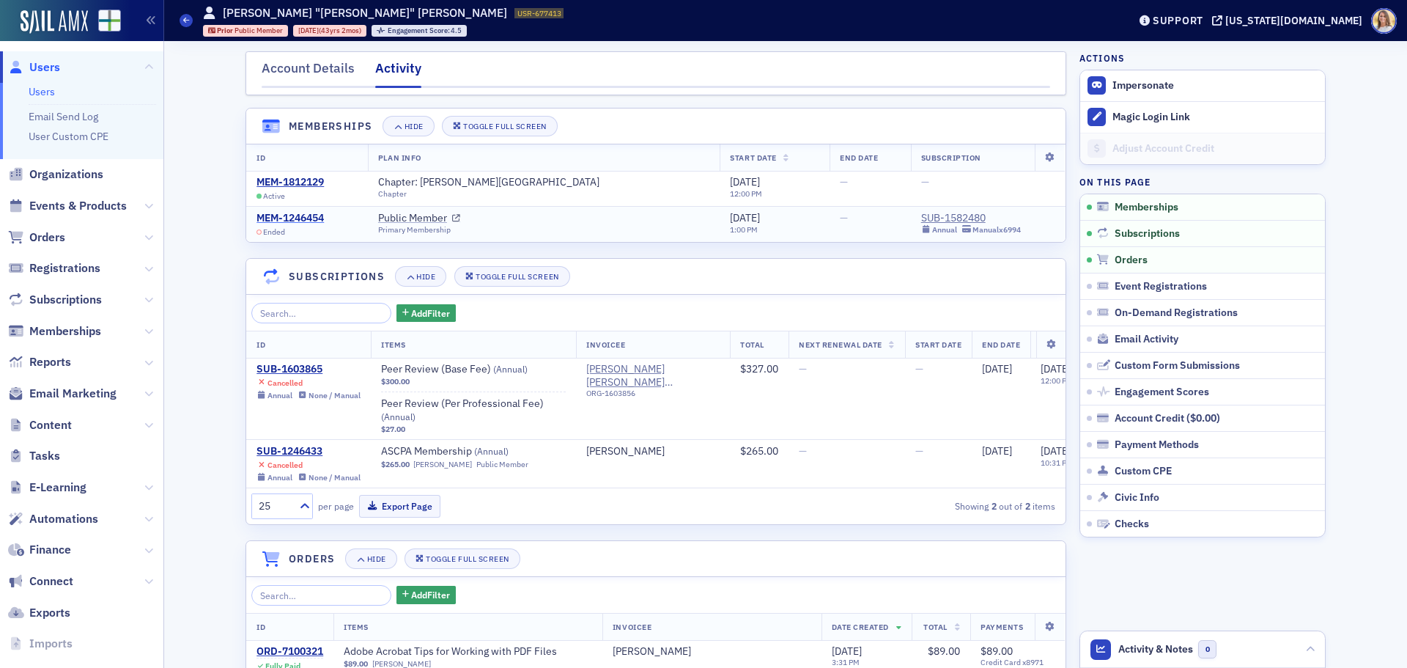
click at [310, 214] on div "MEM-1246454" at bounding box center [290, 218] width 67 height 13
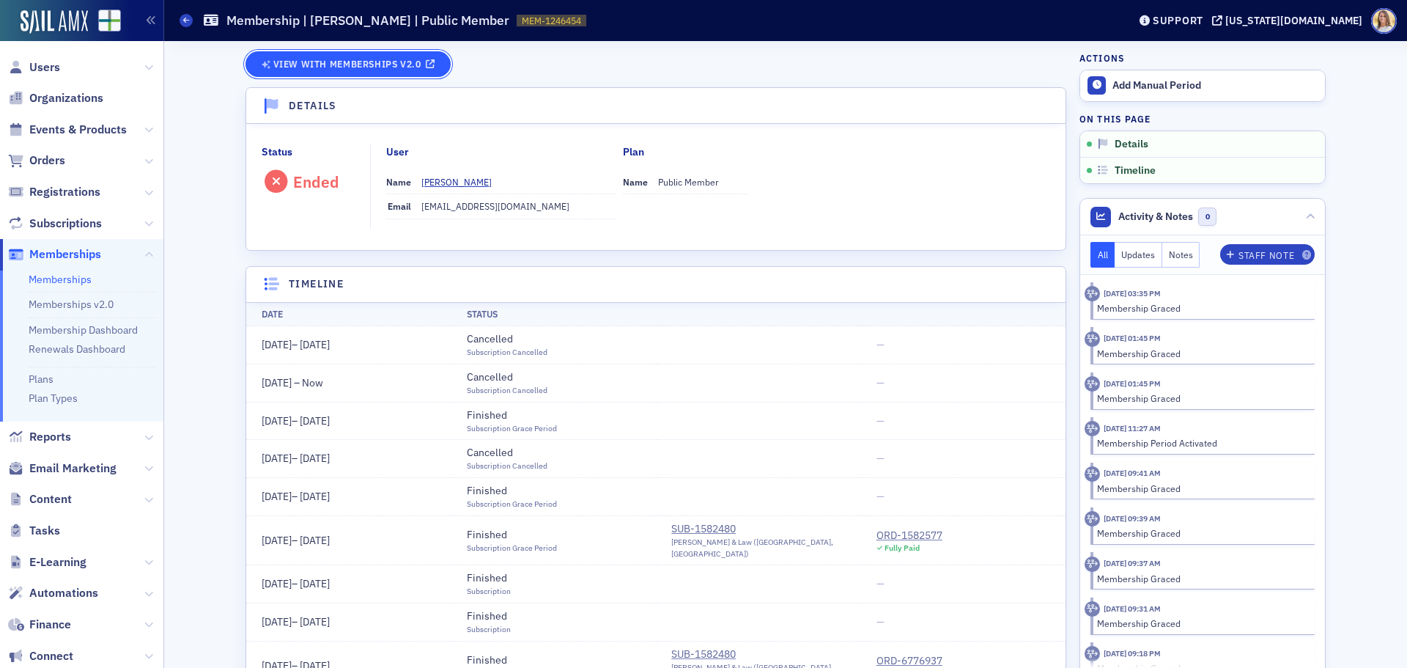
click at [392, 61] on span "View with Memberships v2.0" at bounding box center [347, 64] width 148 height 8
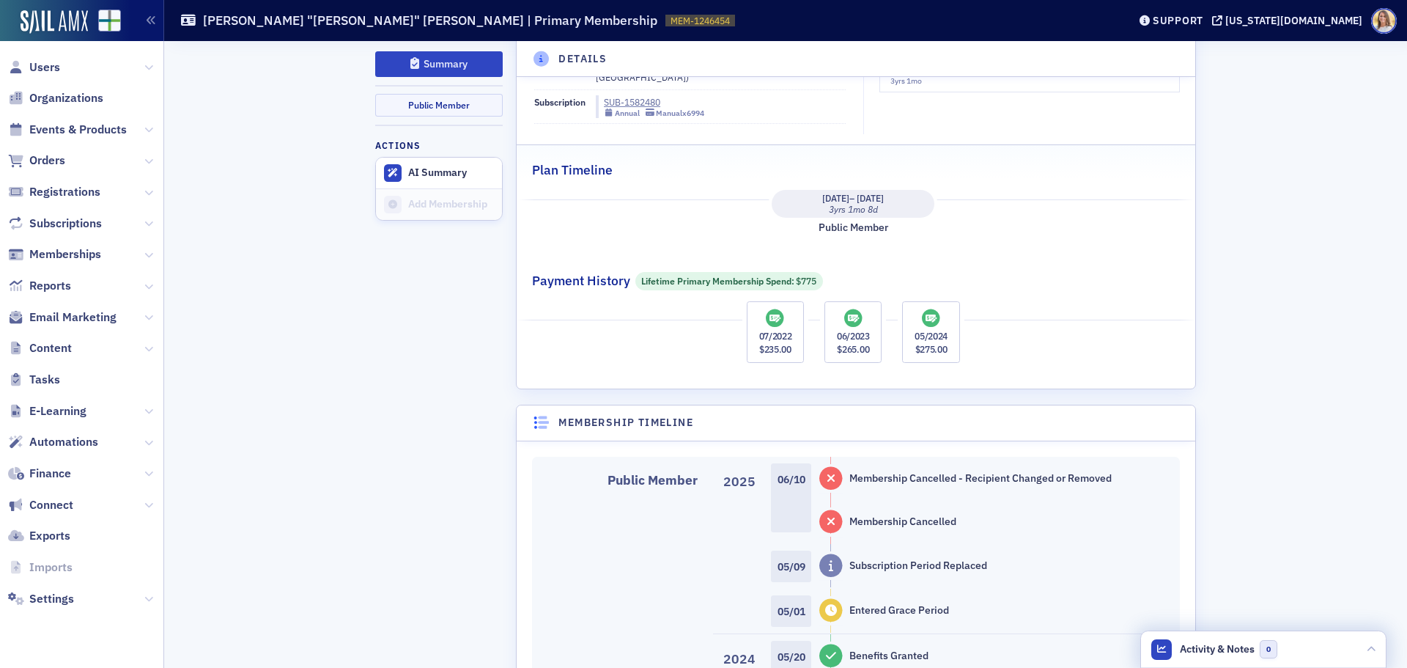
scroll to position [261, 0]
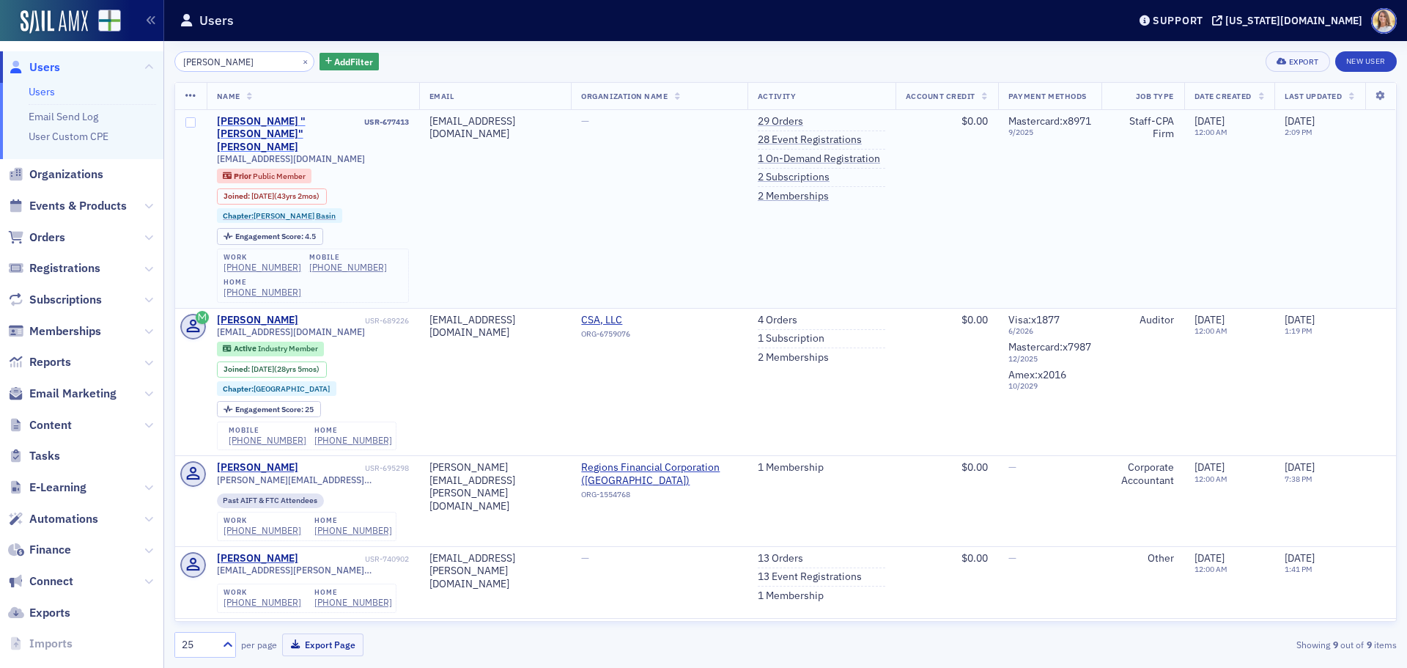
type input "[PERSON_NAME]"
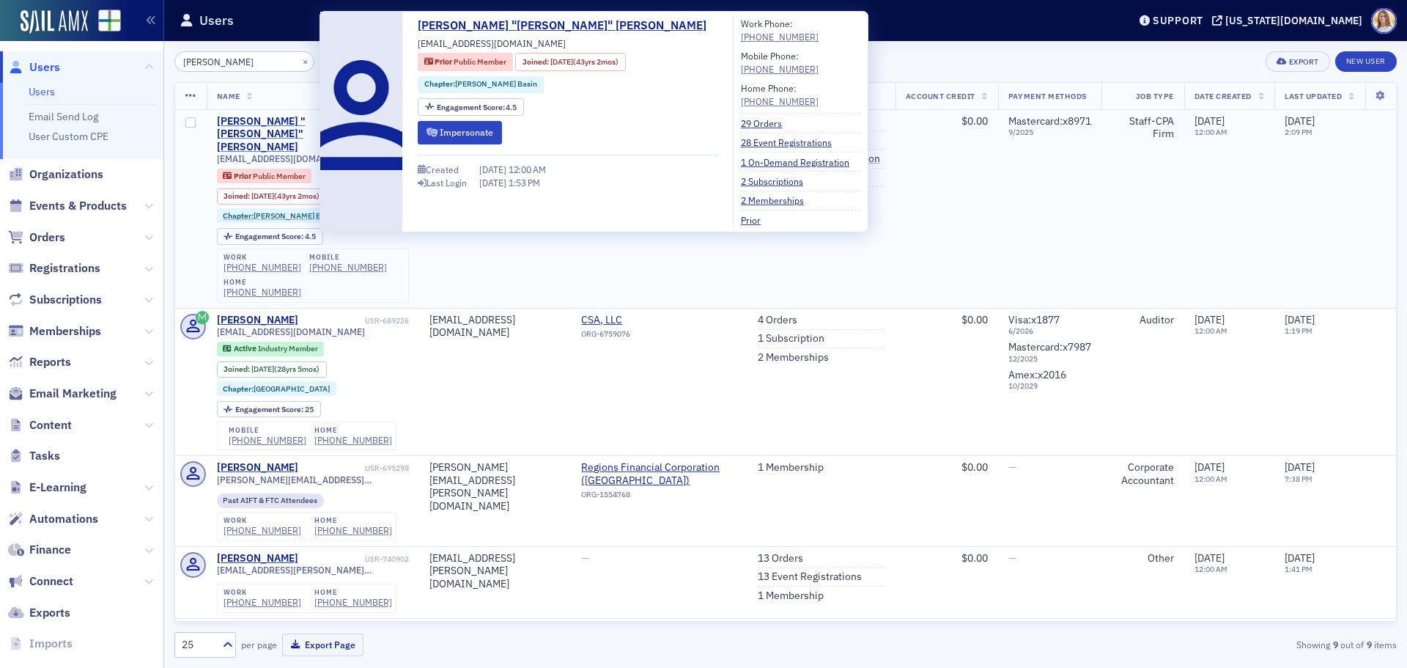
click at [298, 116] on div "[PERSON_NAME] "[PERSON_NAME]" [PERSON_NAME]" at bounding box center [289, 134] width 145 height 39
